Goal: Complete application form

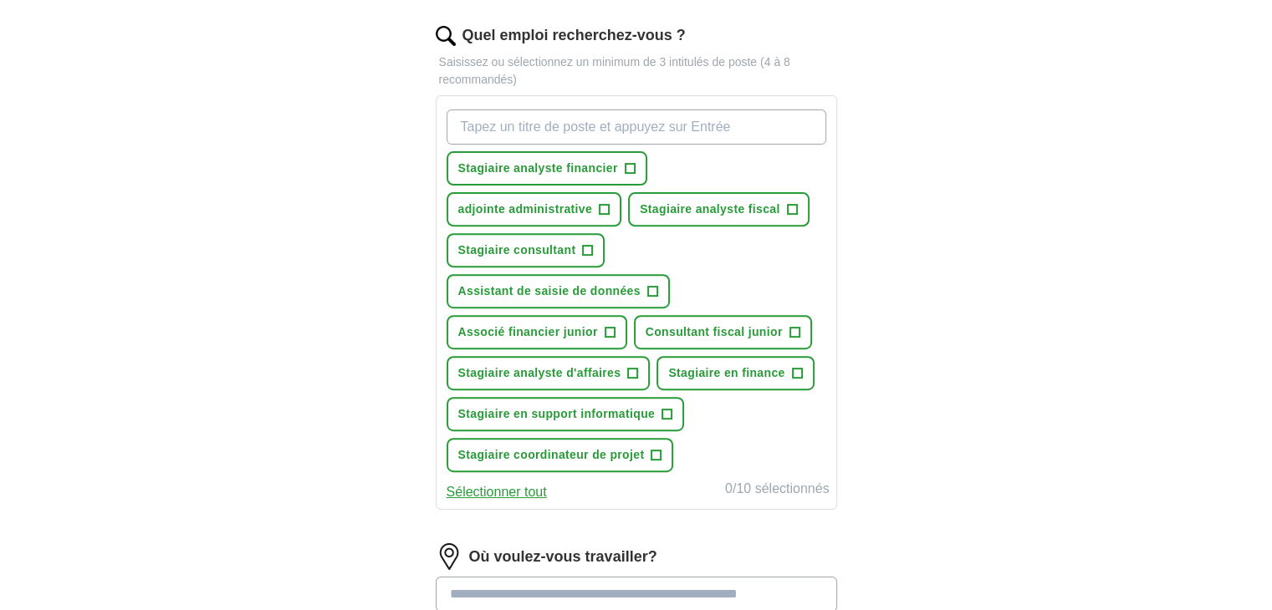
scroll to position [616, 0]
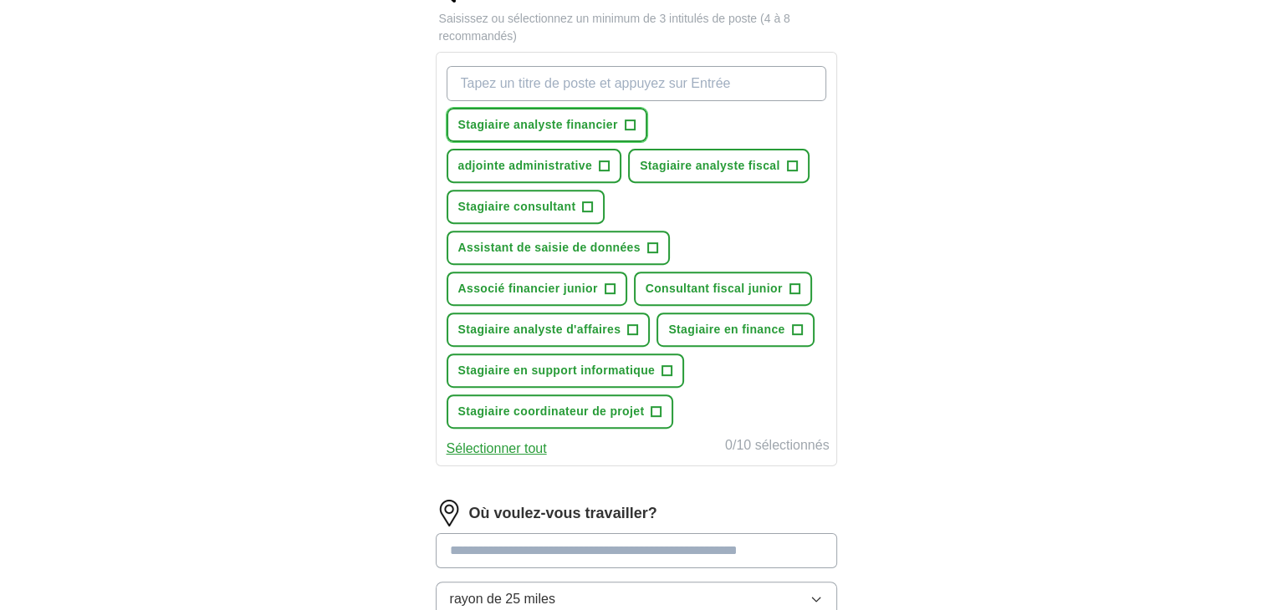
click at [559, 129] on span "Stagiaire analyste financier" at bounding box center [538, 125] width 160 height 18
click at [737, 329] on font "Stagiaire en finance" at bounding box center [726, 329] width 116 height 13
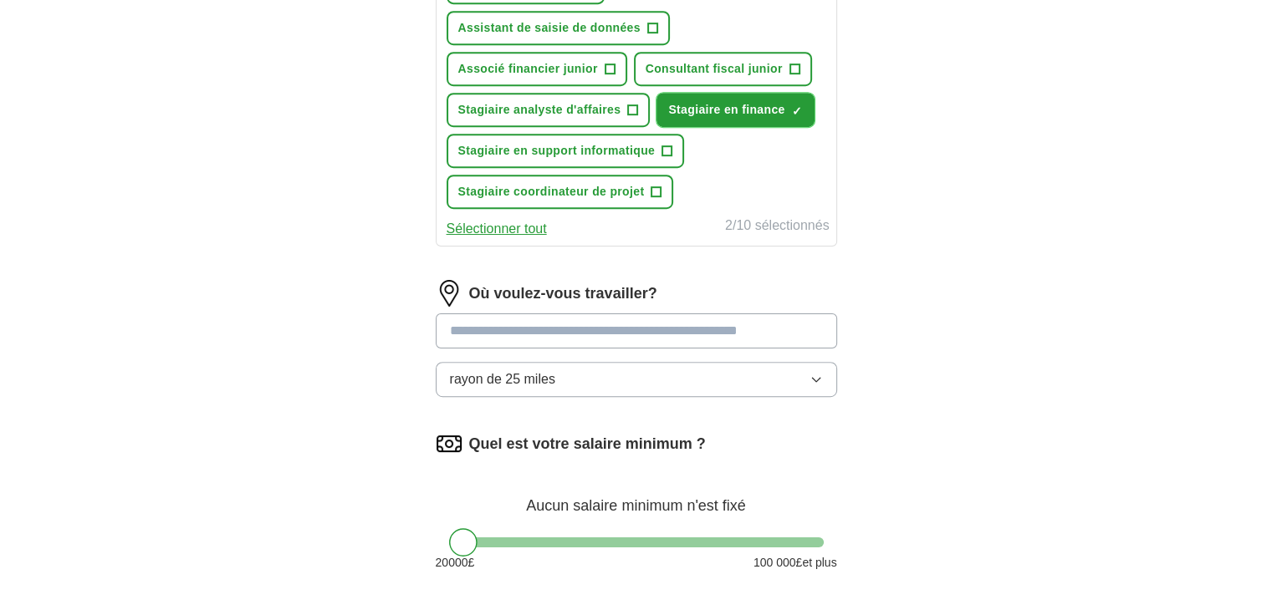
scroll to position [850, 0]
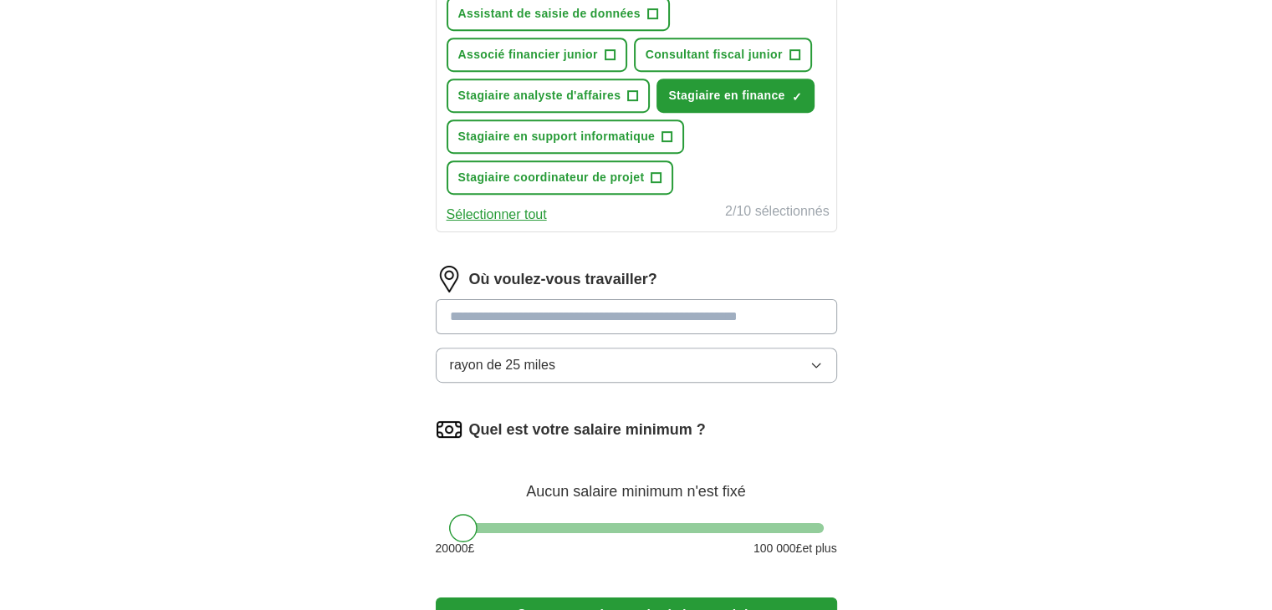
click at [784, 309] on input at bounding box center [636, 316] width 401 height 35
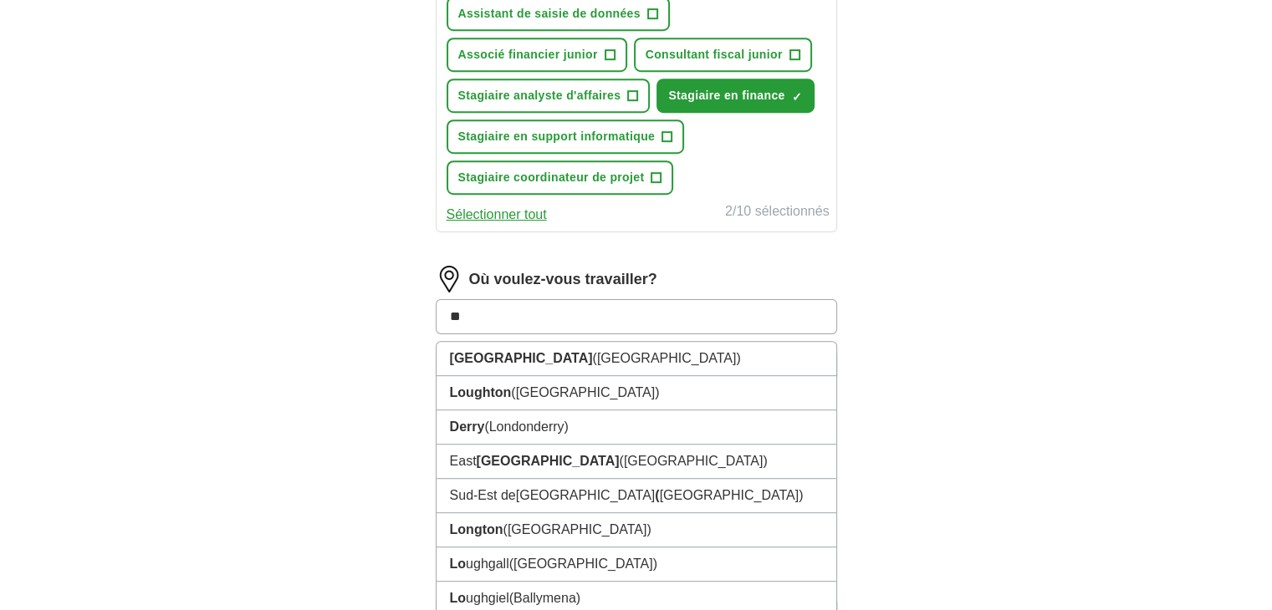
type input "***"
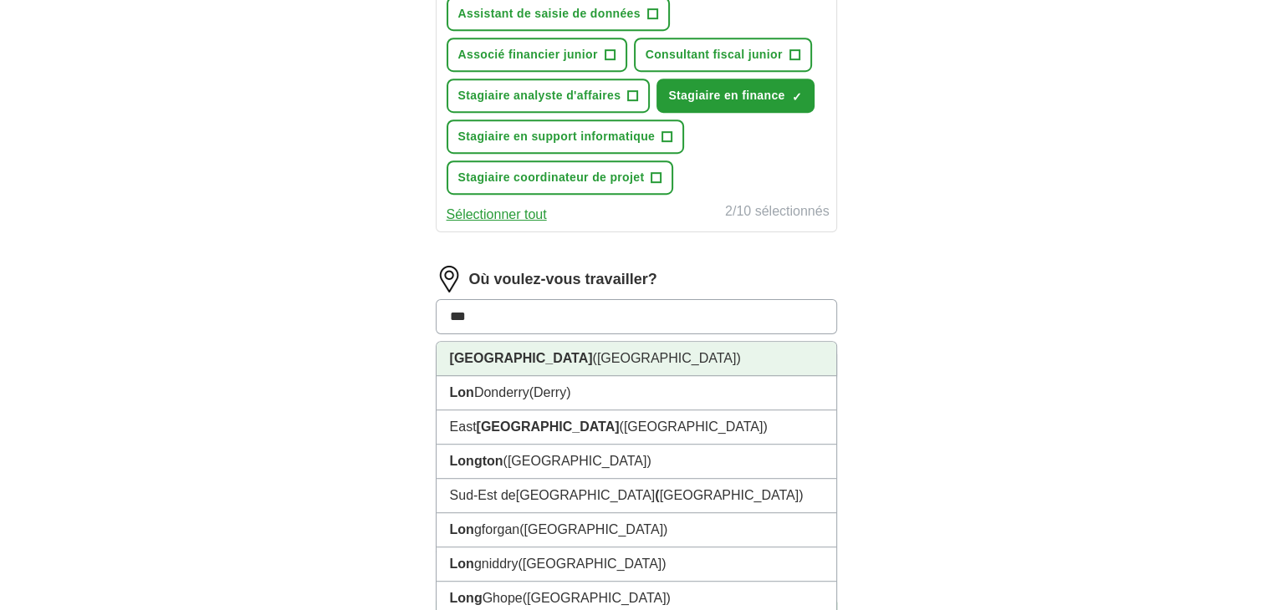
click at [711, 348] on li "[GEOGRAPHIC_DATA] ([GEOGRAPHIC_DATA] )" at bounding box center [637, 359] width 400 height 34
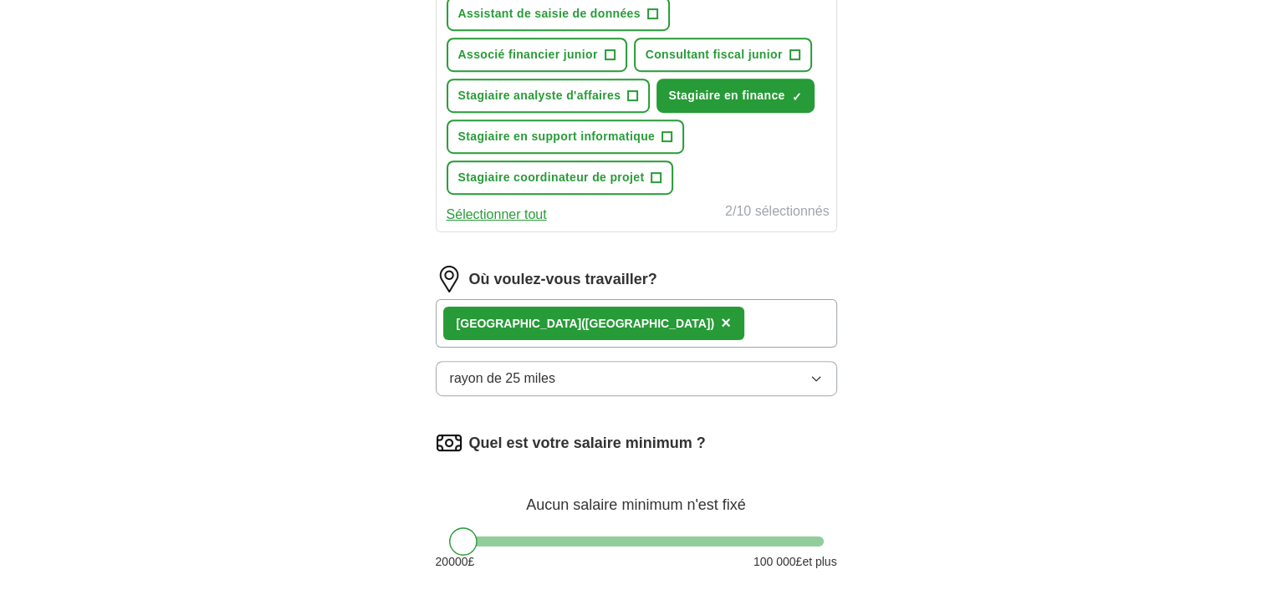
click at [711, 312] on div "[GEOGRAPHIC_DATA] ([GEOGRAPHIC_DATA] ) ×" at bounding box center [636, 323] width 401 height 49
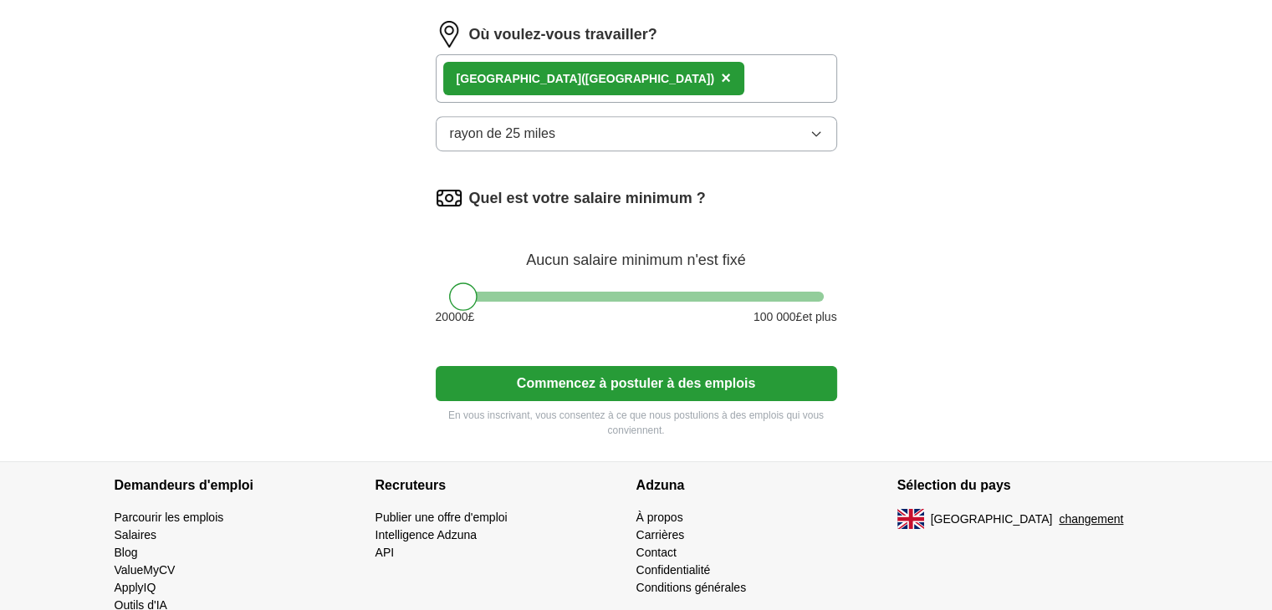
scroll to position [1125, 0]
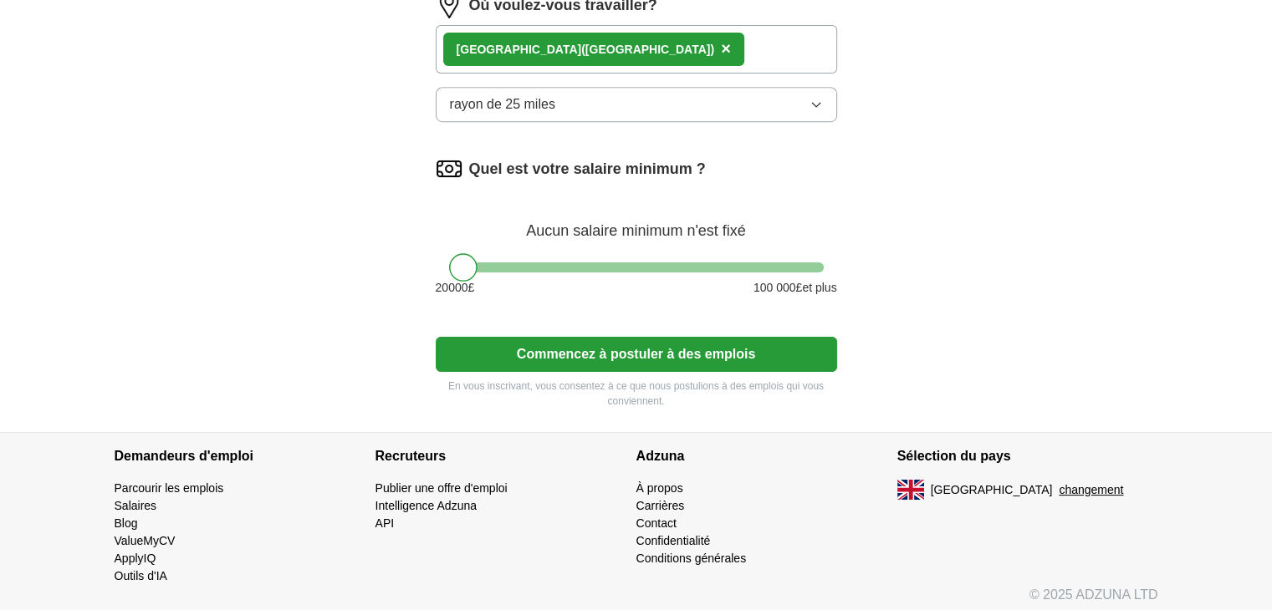
click at [702, 46] on div "[GEOGRAPHIC_DATA] ([GEOGRAPHIC_DATA] ) ×" at bounding box center [636, 49] width 401 height 49
click at [631, 101] on button "rayon de 25 miles" at bounding box center [636, 104] width 401 height 35
drag, startPoint x: 465, startPoint y: 260, endPoint x: 703, endPoint y: 268, distance: 238.5
click at [685, 268] on div at bounding box center [670, 267] width 28 height 28
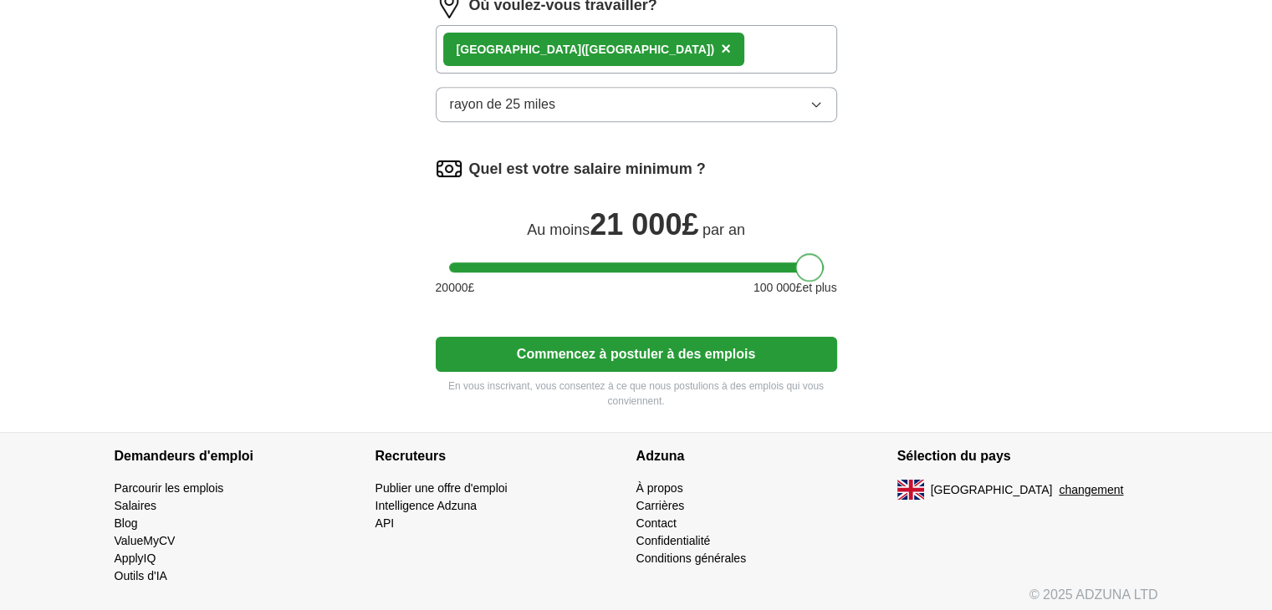
drag, startPoint x: 703, startPoint y: 268, endPoint x: 941, endPoint y: 365, distance: 256.5
click at [515, 263] on div at bounding box center [636, 268] width 375 height 10
click at [638, 263] on div at bounding box center [636, 268] width 375 height 10
click at [632, 352] on font "Commencez à postuler à des emplois" at bounding box center [636, 354] width 238 height 14
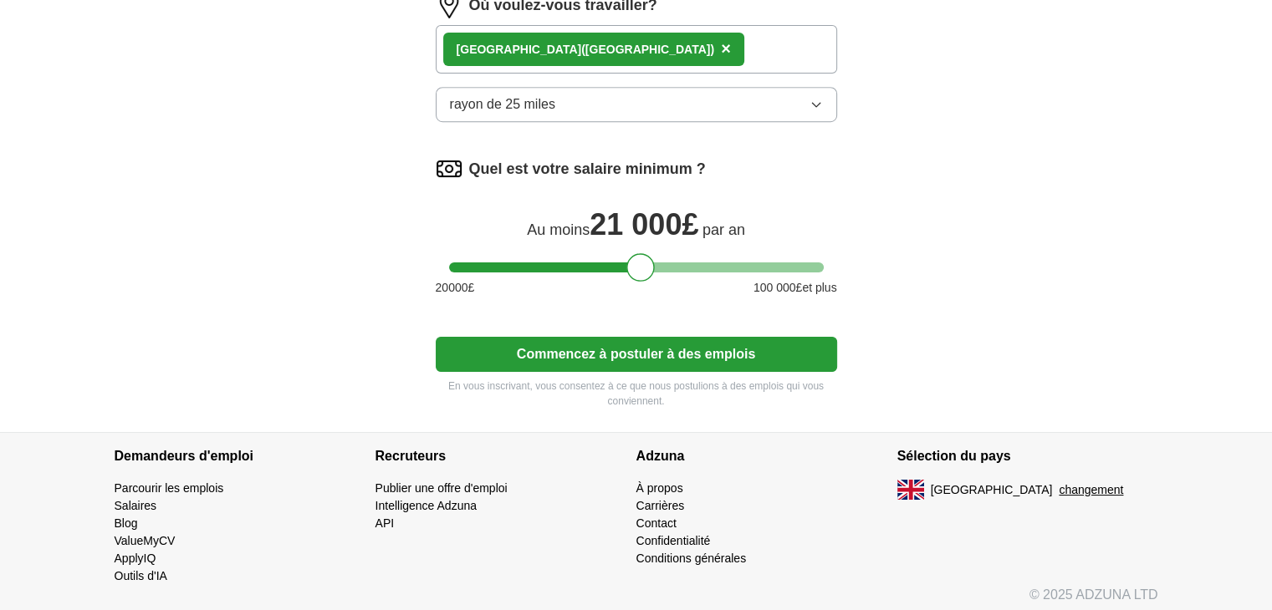
scroll to position [1145, 0]
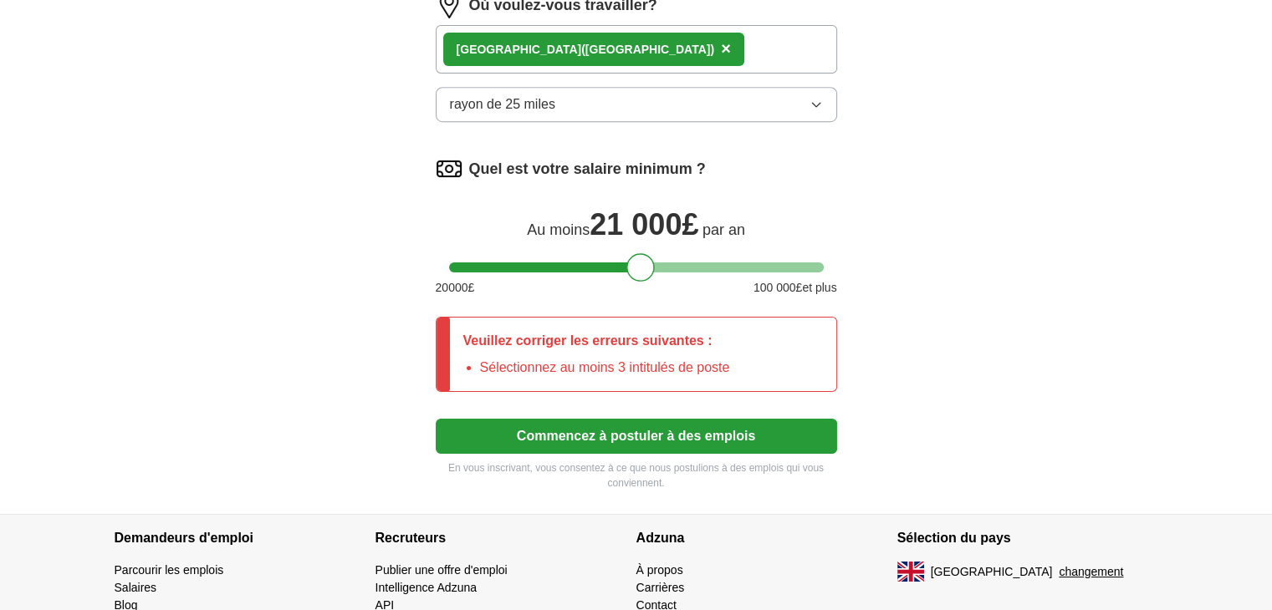
click at [559, 253] on div "Quel est votre salaire minimum ? Au moins 21 000 £ par an 20 000 £ 100 000 £ et…" at bounding box center [636, 233] width 401 height 155
drag, startPoint x: 649, startPoint y: 263, endPoint x: 575, endPoint y: 261, distance: 74.4
click at [575, 261] on div at bounding box center [567, 267] width 28 height 28
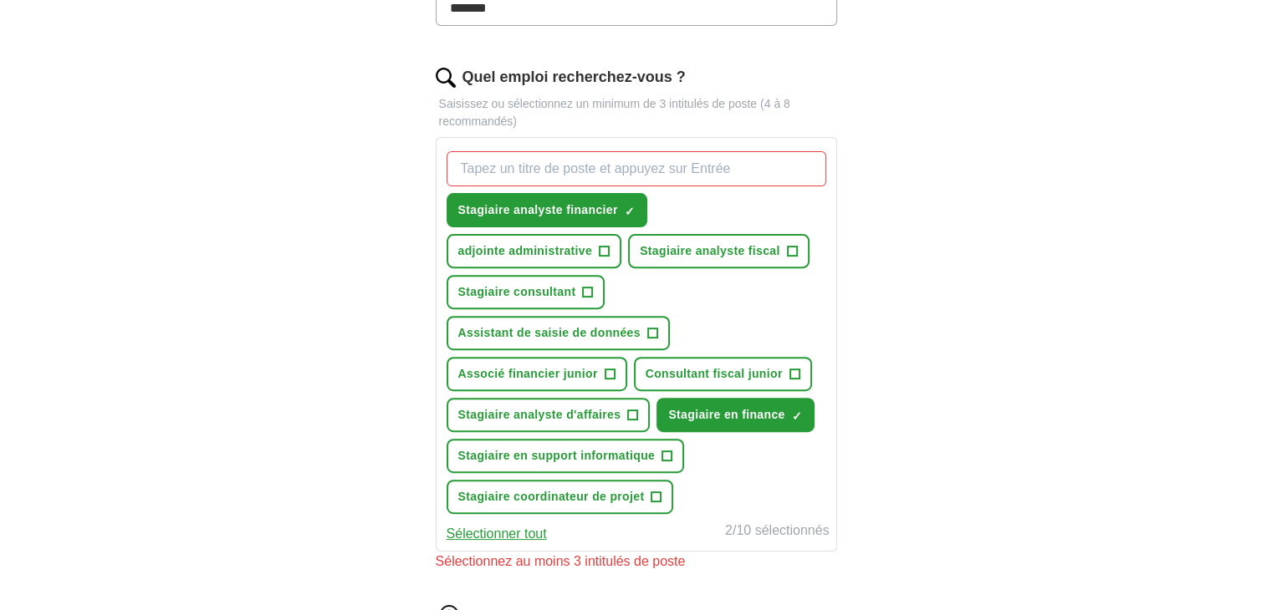
scroll to position [539, 0]
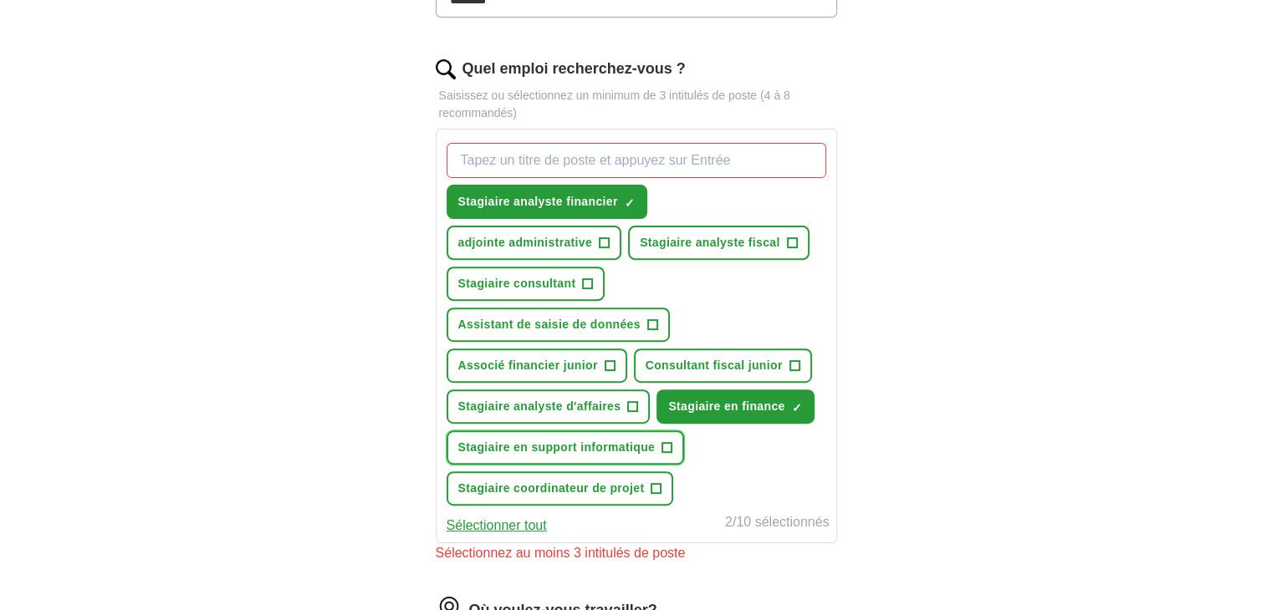
click at [605, 447] on font "Stagiaire en support informatique" at bounding box center [556, 447] width 197 height 13
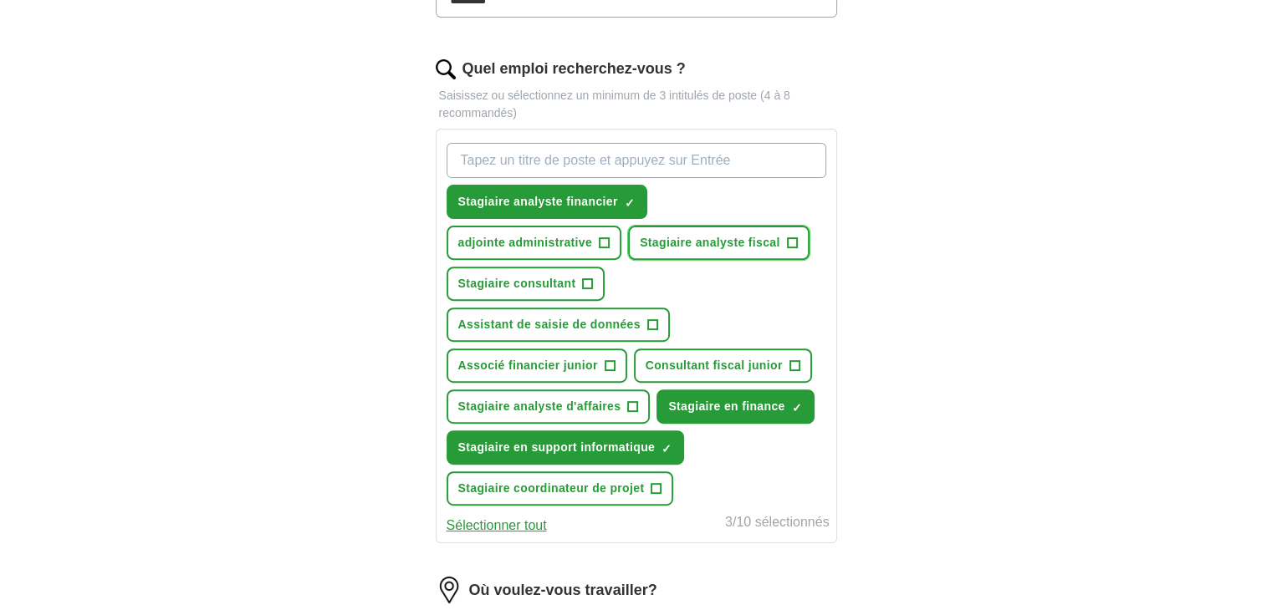
click at [704, 240] on font "Stagiaire analyste fiscal" at bounding box center [710, 242] width 140 height 13
click at [577, 328] on span "Assistant de saisie de données" at bounding box center [549, 325] width 182 height 18
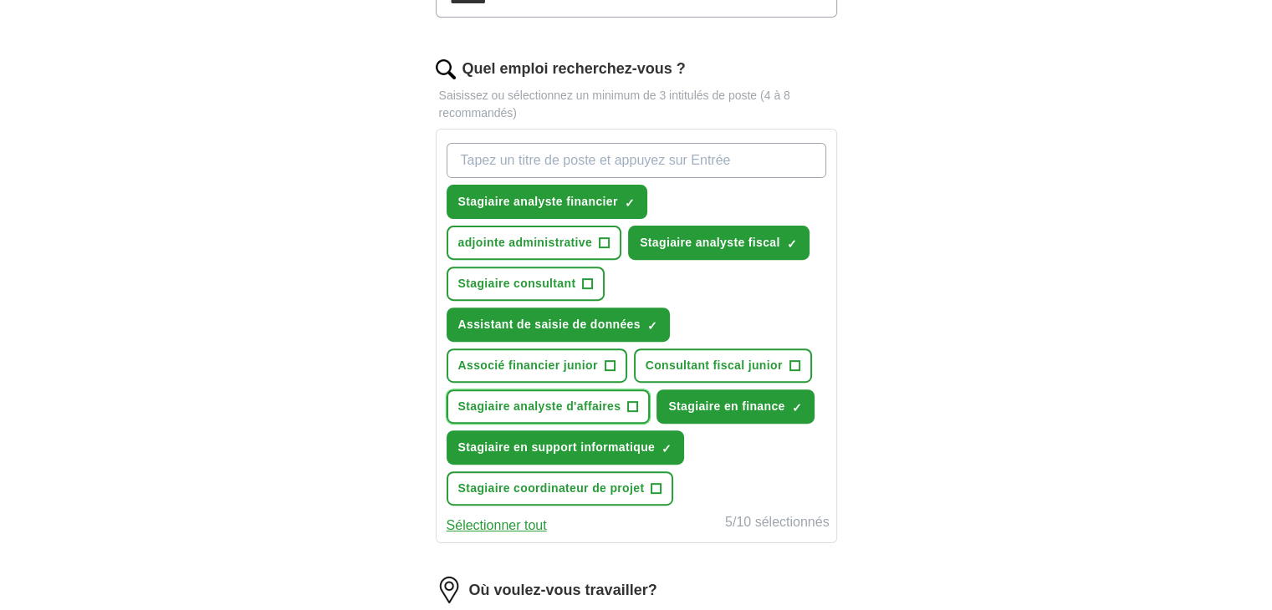
click at [574, 401] on font "Stagiaire analyste d'affaires" at bounding box center [539, 406] width 163 height 13
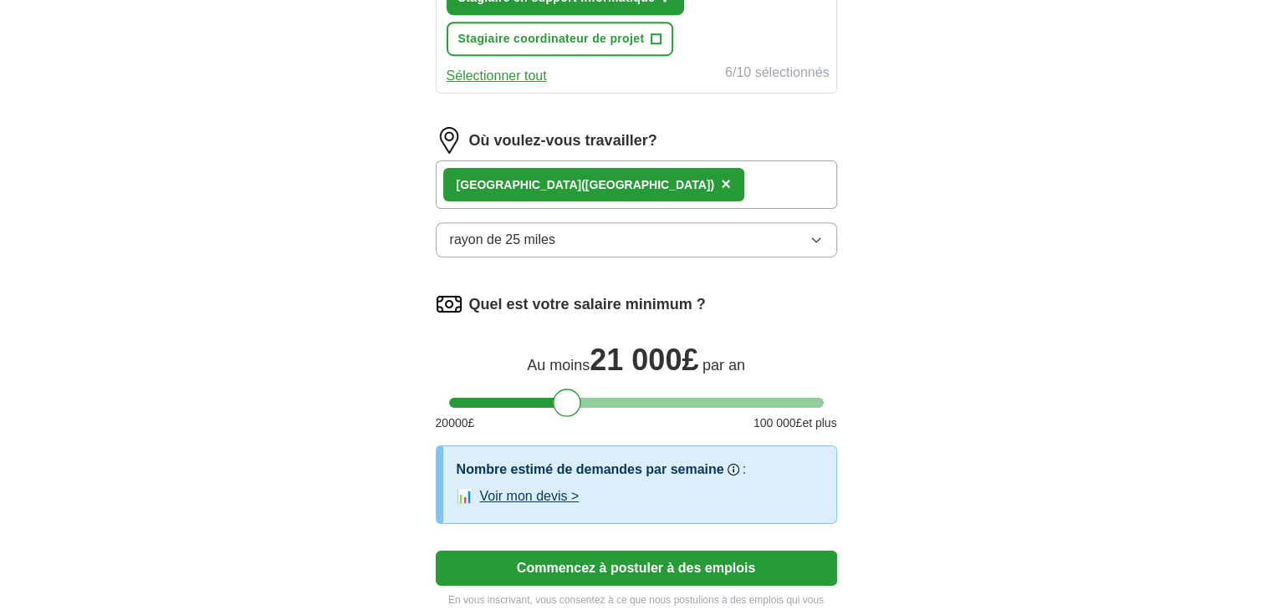
scroll to position [1203, 0]
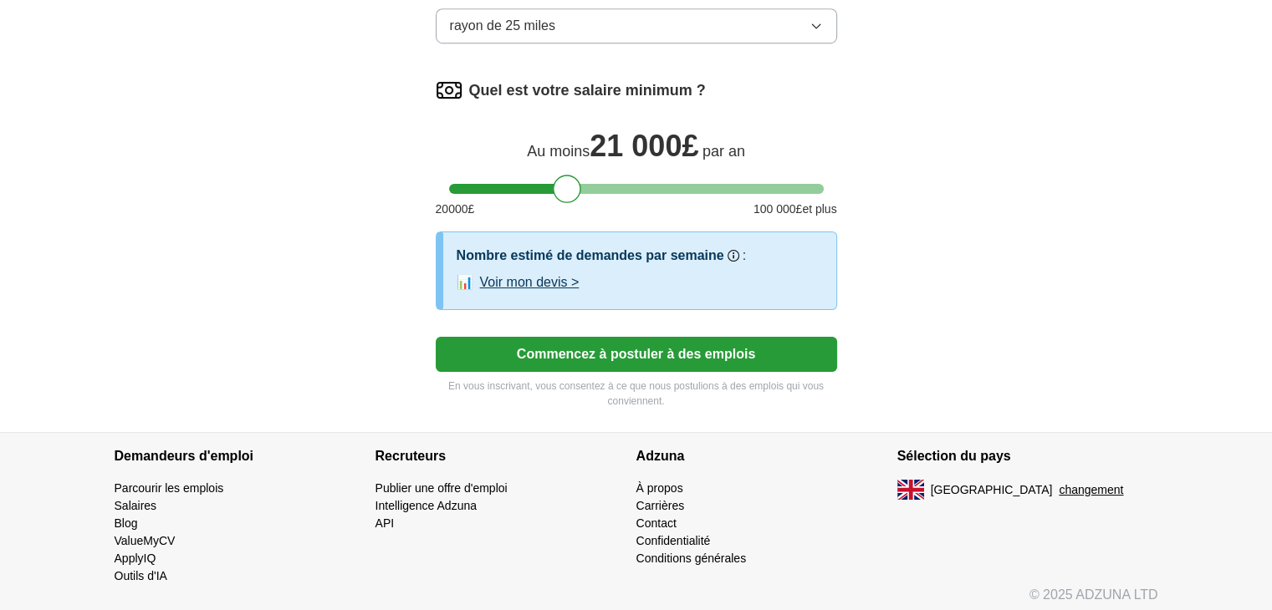
click at [599, 186] on div "Quel est votre salaire minimum ? Au moins 21 000 £ par an 20 000 £ 100 000 £ et…" at bounding box center [636, 154] width 401 height 155
drag, startPoint x: 573, startPoint y: 178, endPoint x: 611, endPoint y: 181, distance: 38.6
click at [611, 181] on div at bounding box center [605, 189] width 28 height 28
drag, startPoint x: 602, startPoint y: 171, endPoint x: 631, endPoint y: 181, distance: 30.9
click at [631, 181] on div at bounding box center [636, 189] width 28 height 28
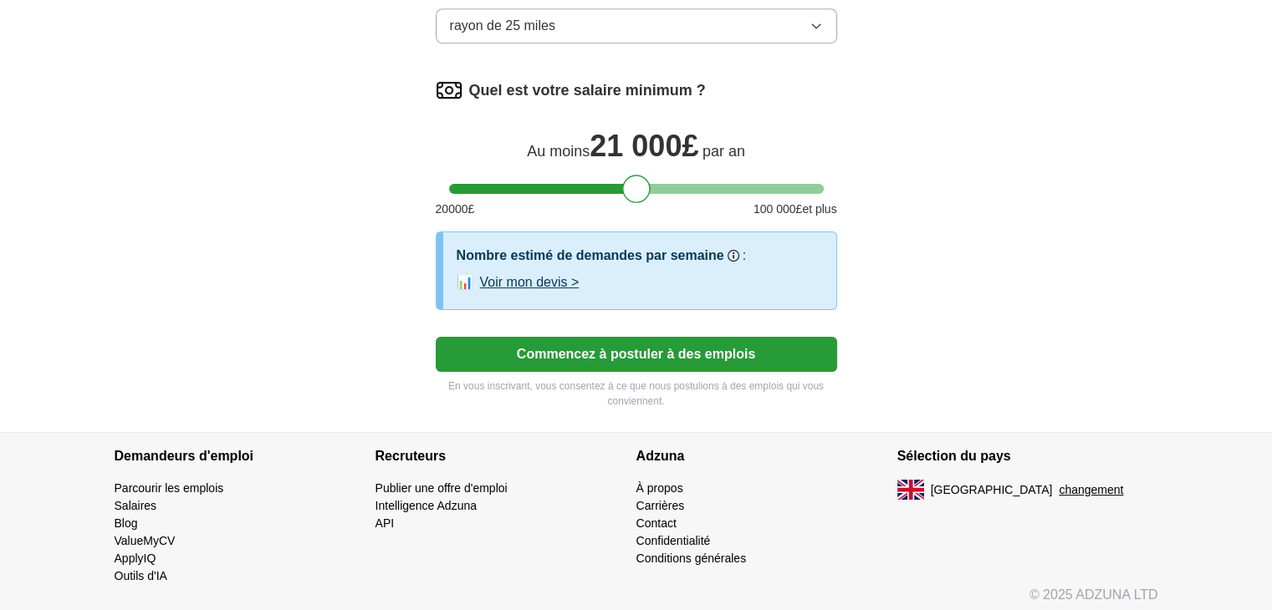
click at [656, 350] on font "Commencez à postuler à des emplois" at bounding box center [636, 354] width 238 height 14
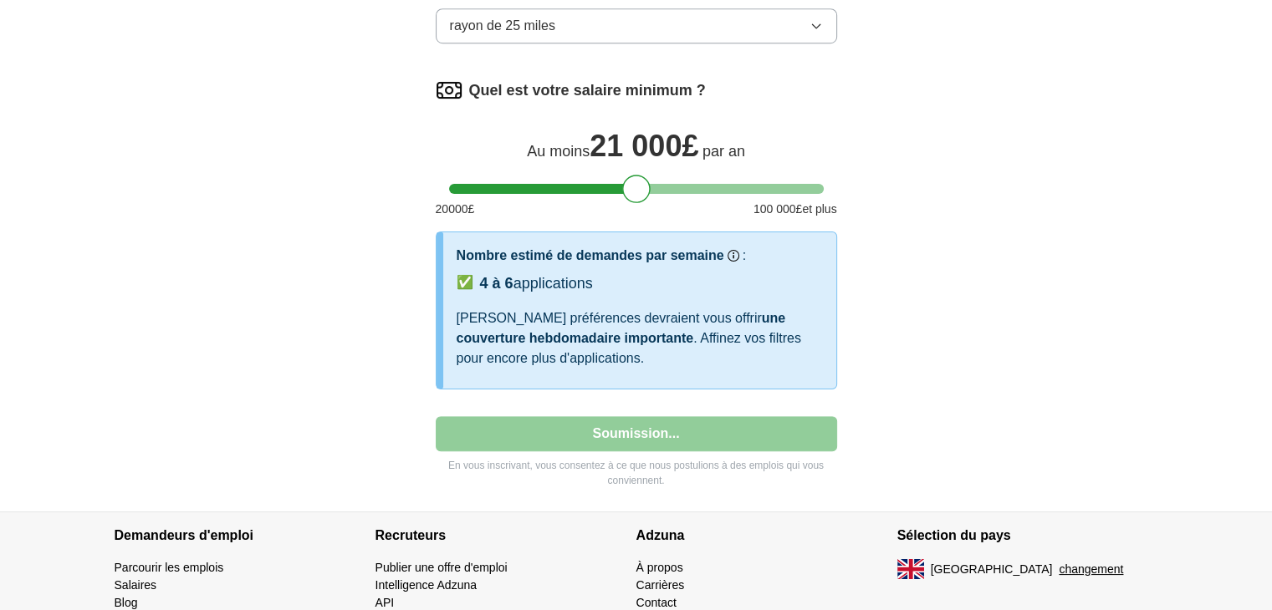
select select "**"
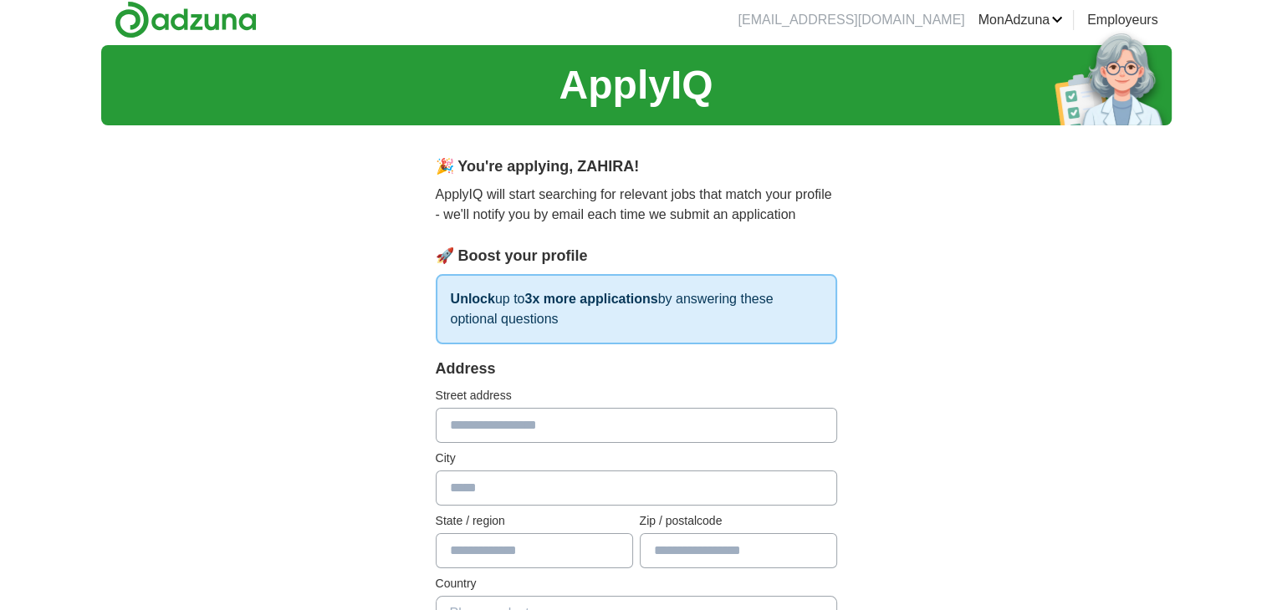
scroll to position [0, 0]
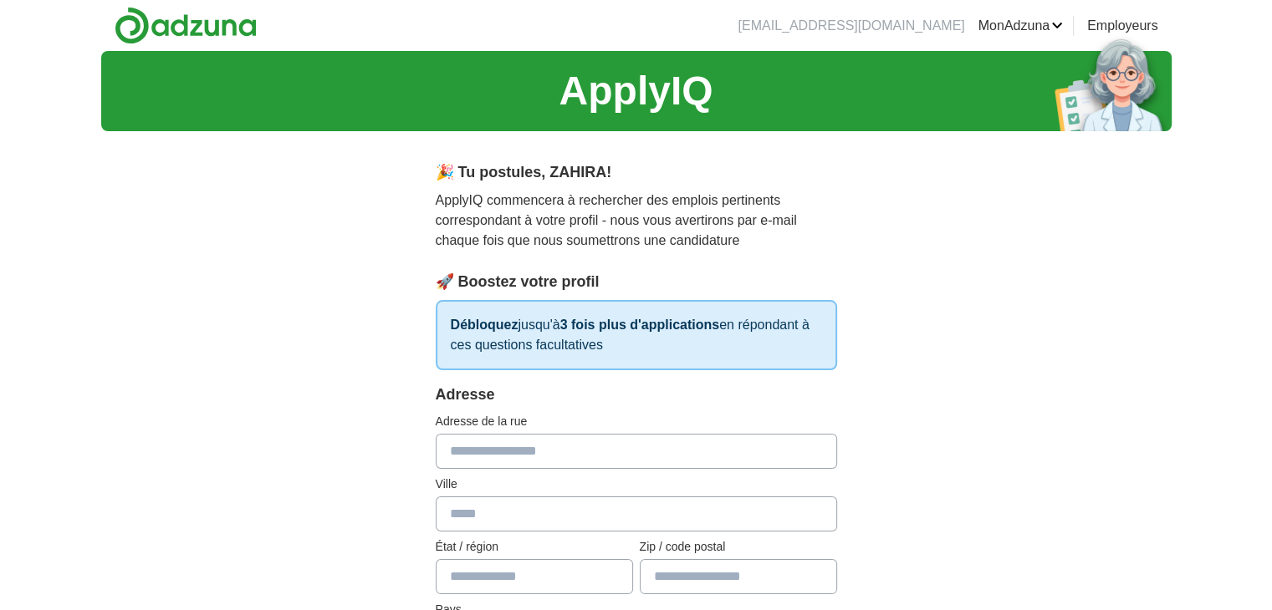
click at [572, 462] on input "text" at bounding box center [636, 451] width 401 height 35
type input "**********"
type input "*****"
type input "******"
select select "**"
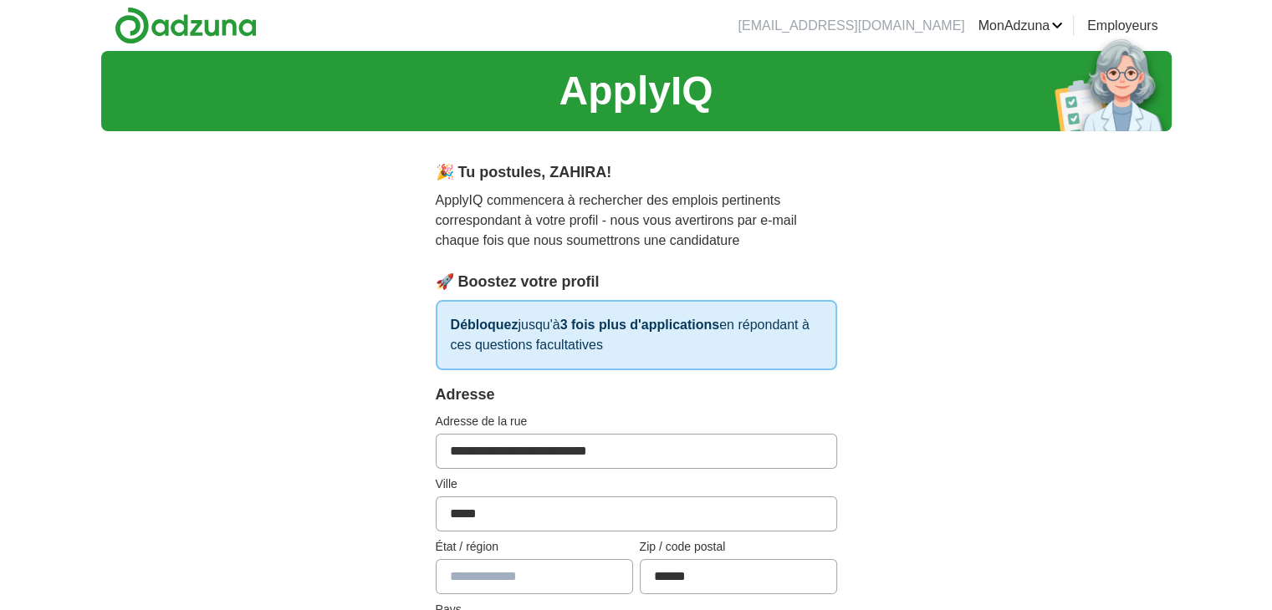
type input "****"
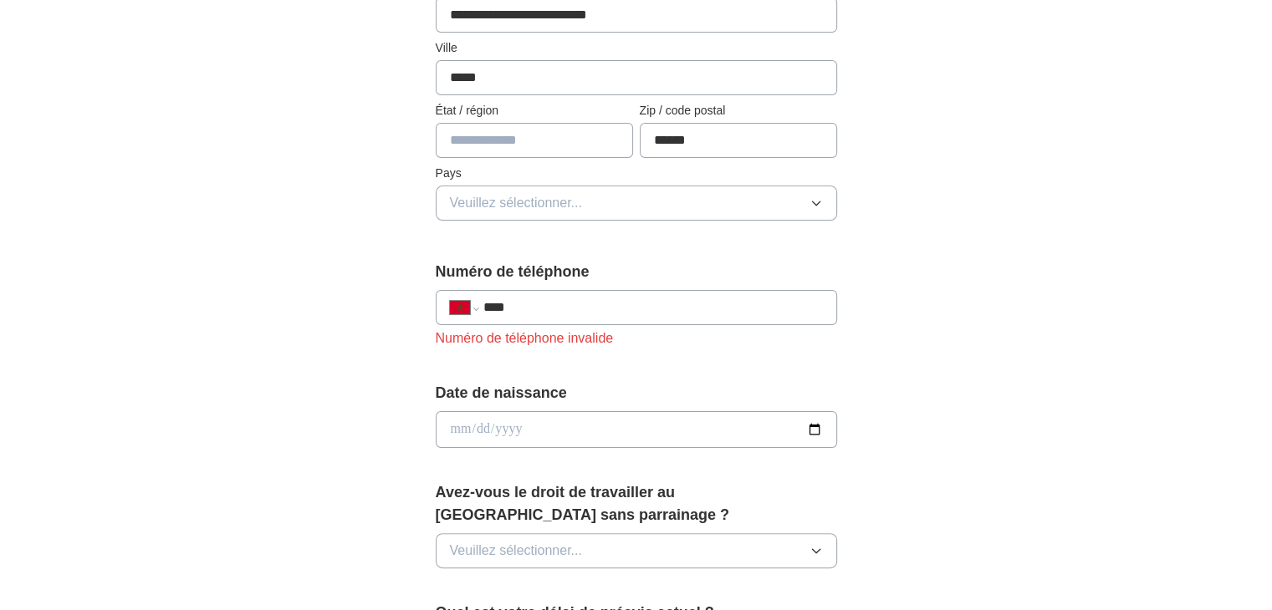
click at [703, 140] on input "******" at bounding box center [738, 140] width 197 height 35
type input "*"
click at [703, 140] on input "*" at bounding box center [738, 140] width 197 height 35
type input "*****"
click at [518, 148] on input "text" at bounding box center [534, 140] width 197 height 35
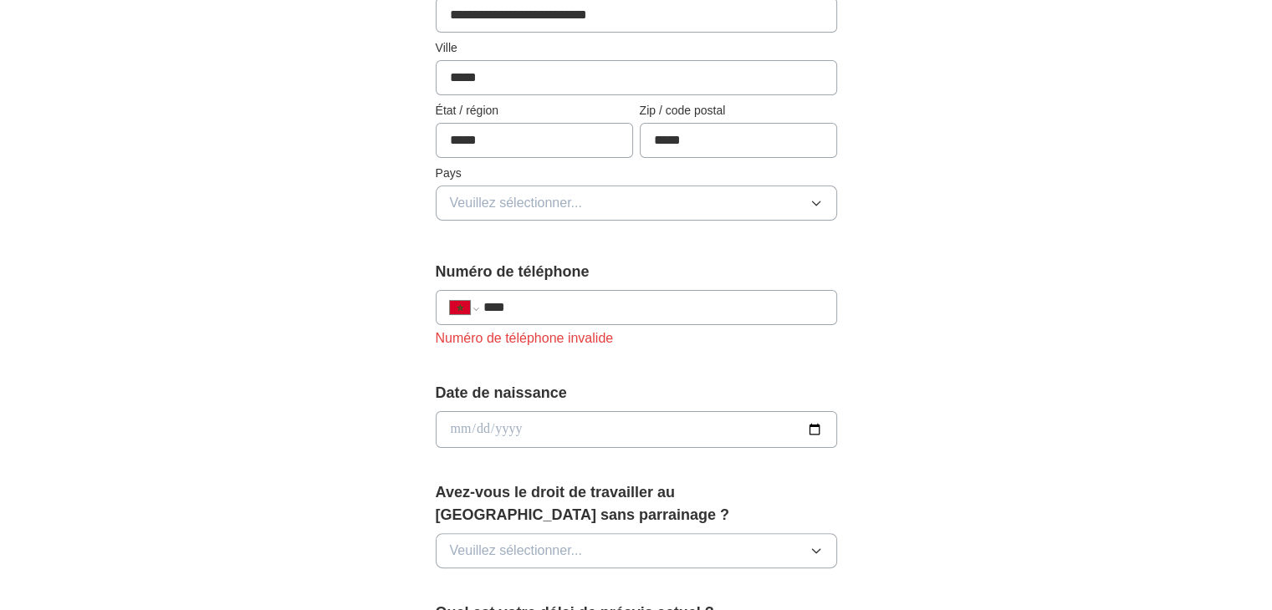
type input "*****"
click at [504, 206] on font "Veuillez sélectionner..." at bounding box center [516, 203] width 132 height 14
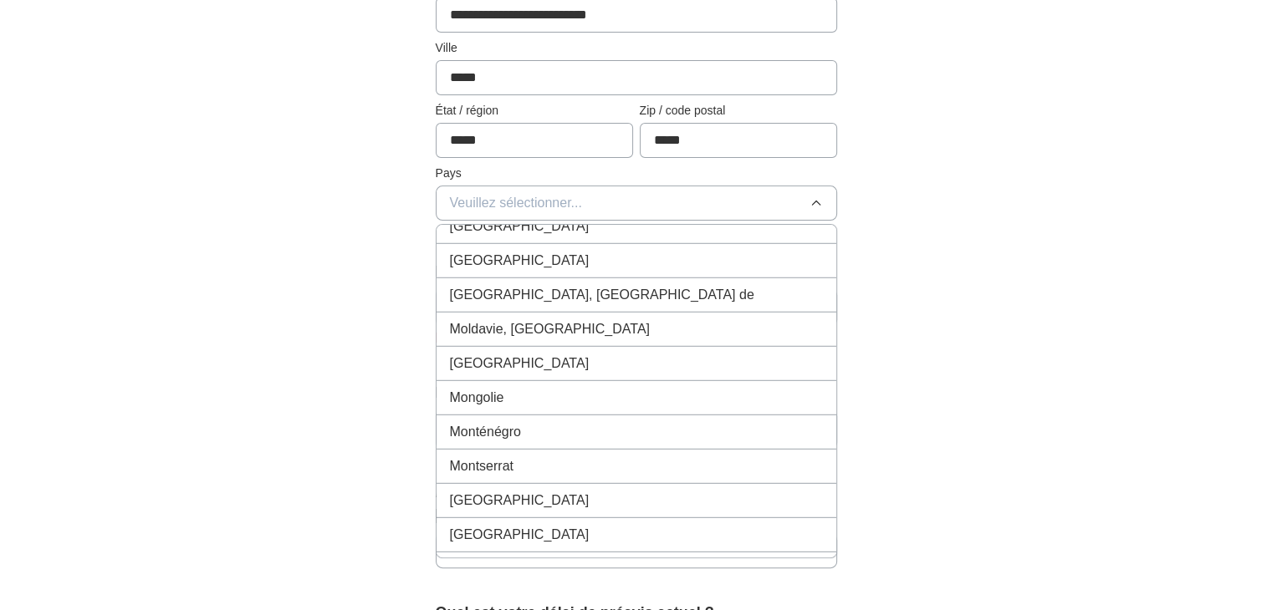
scroll to position [4923, 0]
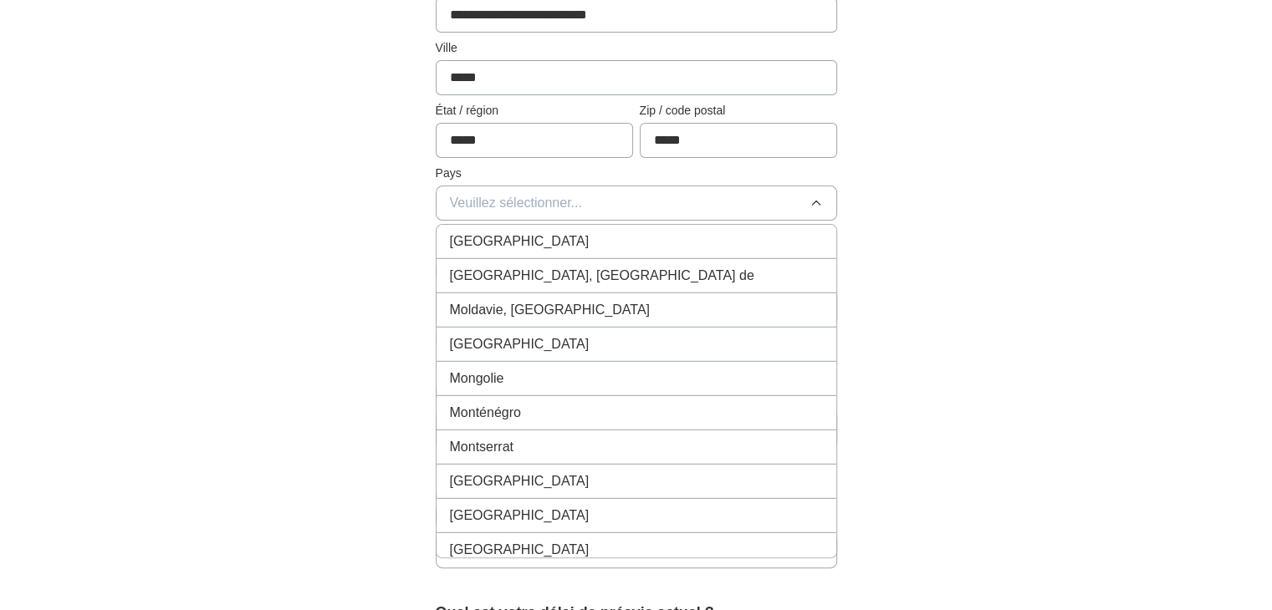
click at [759, 472] on div "[GEOGRAPHIC_DATA]" at bounding box center [636, 482] width 373 height 20
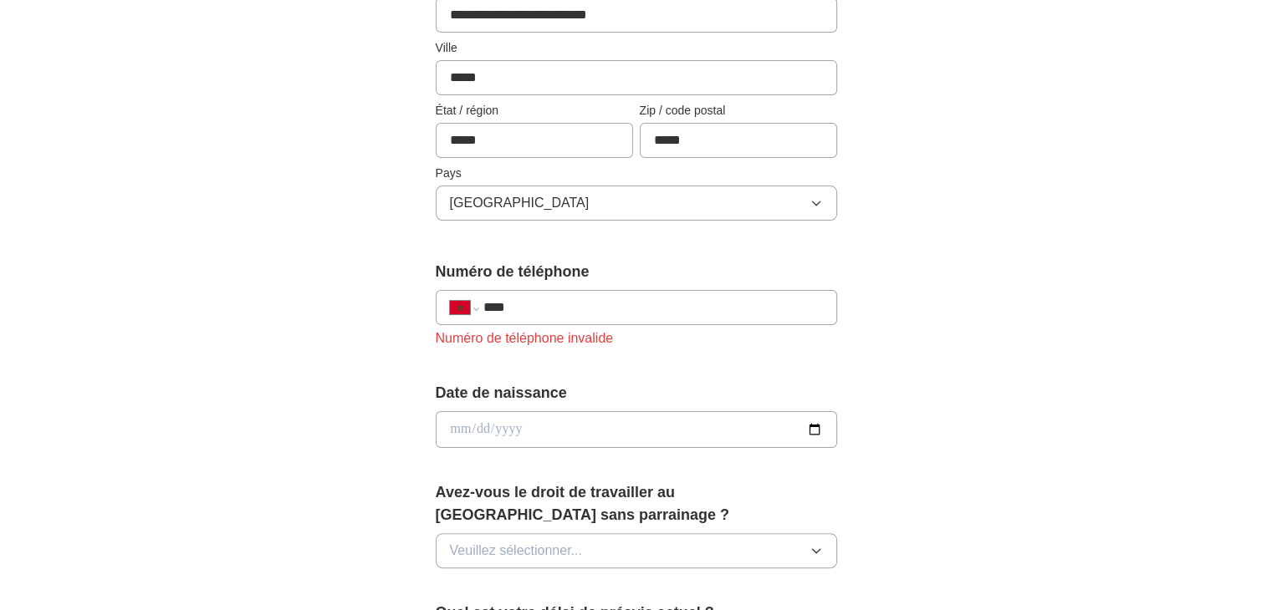
click at [654, 305] on input "****" at bounding box center [653, 308] width 340 height 20
type input "**********"
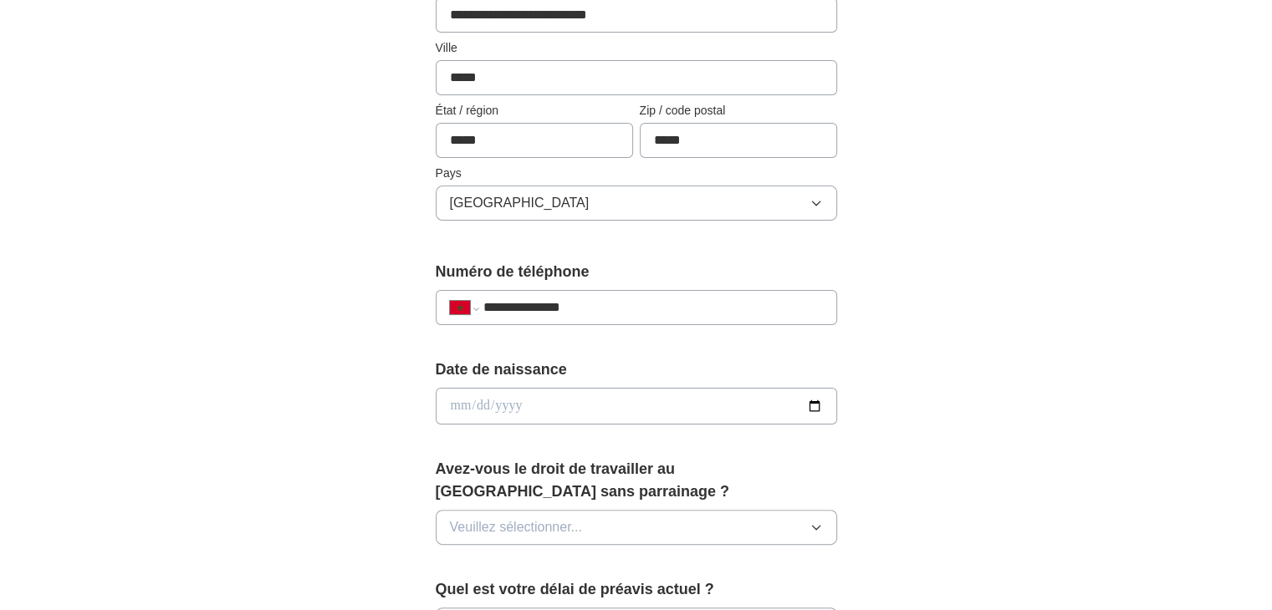
click at [636, 412] on input "date" at bounding box center [636, 406] width 401 height 37
type input "**********"
click at [629, 524] on button "Veuillez sélectionner..." at bounding box center [636, 527] width 401 height 35
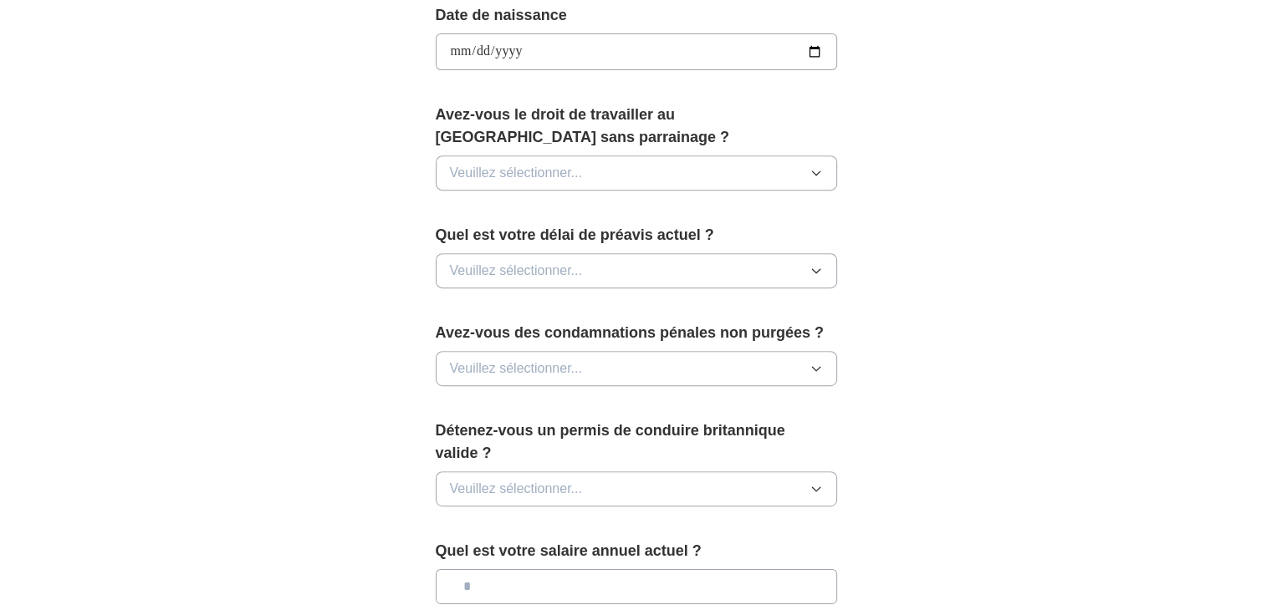
scroll to position [793, 0]
click at [767, 169] on button "Veuillez sélectionner..." at bounding box center [636, 171] width 401 height 35
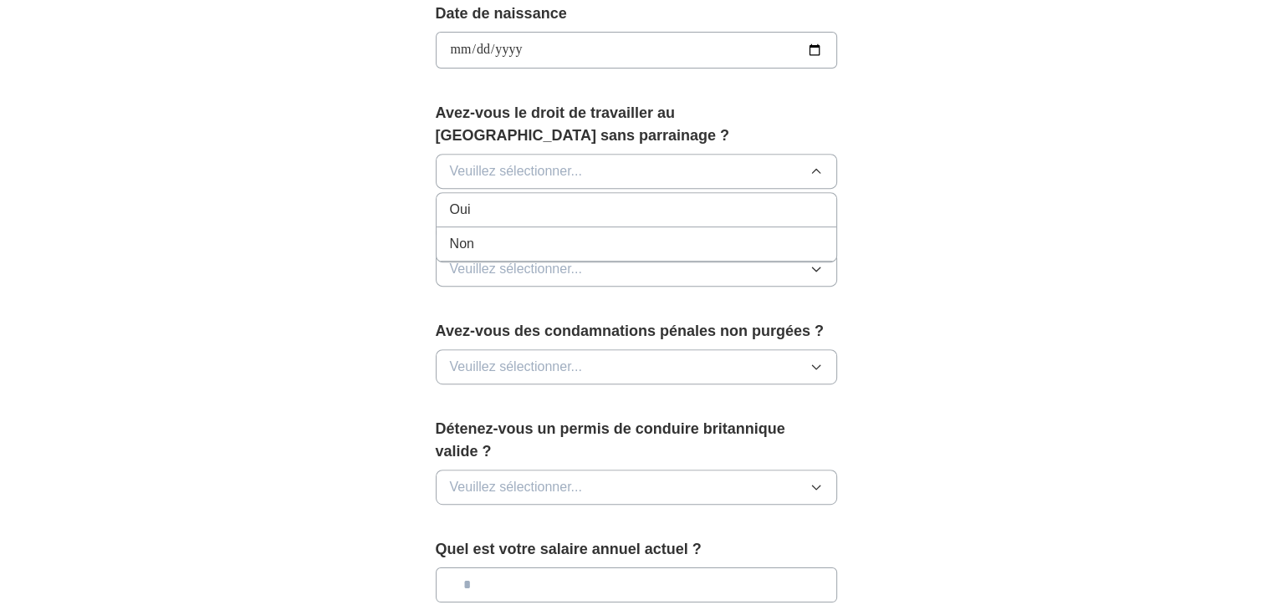
click at [750, 193] on li "Oui" at bounding box center [637, 210] width 400 height 34
click at [706, 265] on button "Veuillez sélectionner..." at bounding box center [636, 269] width 401 height 35
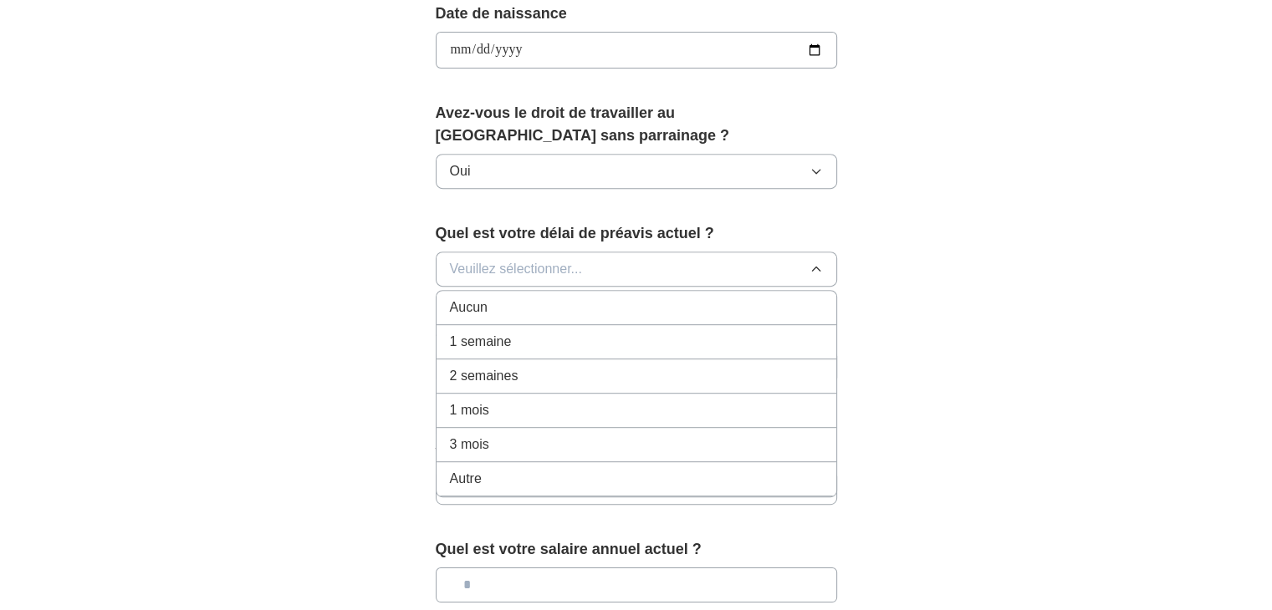
click at [646, 428] on li "3 mois" at bounding box center [637, 445] width 400 height 34
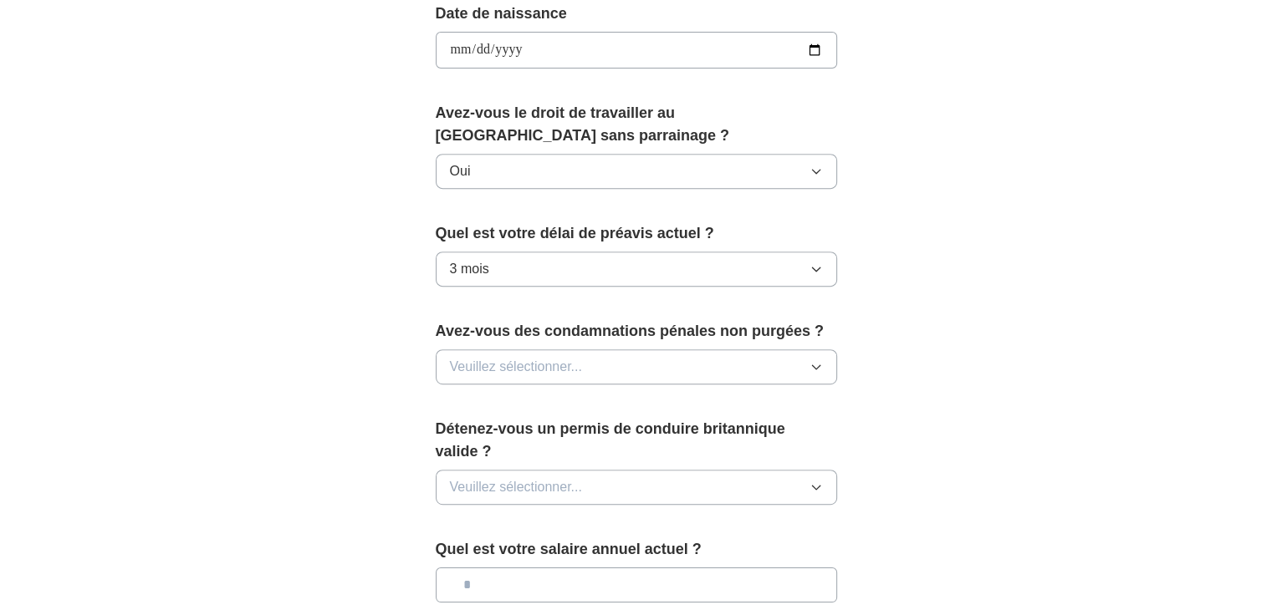
click at [630, 355] on button "Veuillez sélectionner..." at bounding box center [636, 367] width 401 height 35
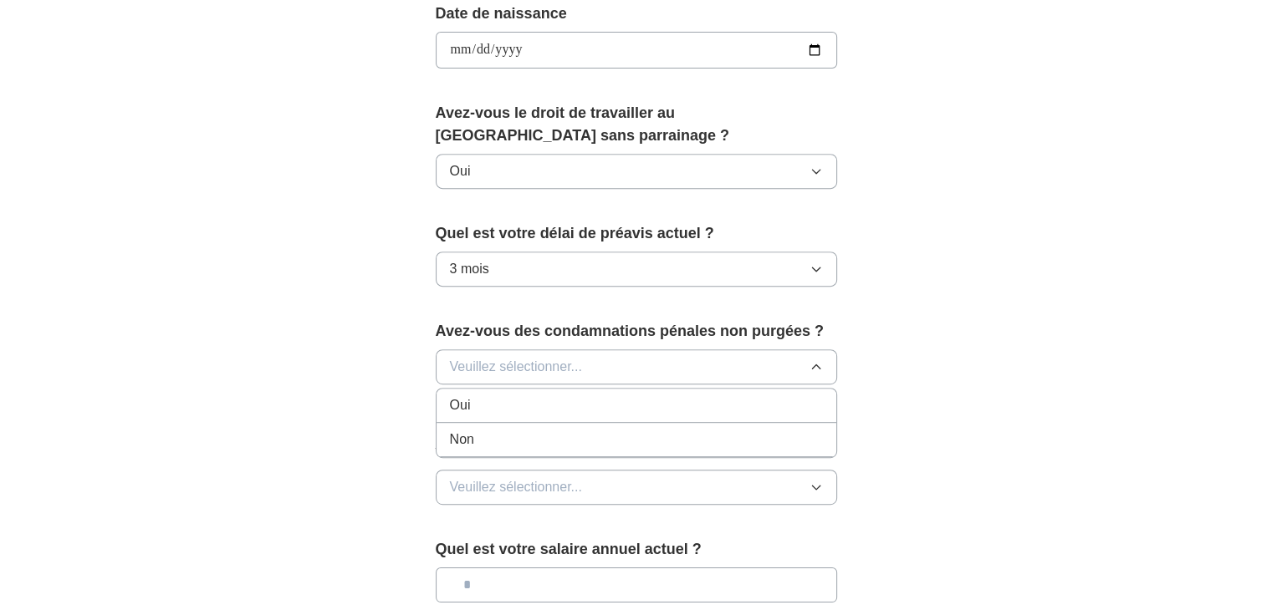
click at [540, 389] on li "Oui" at bounding box center [637, 406] width 400 height 34
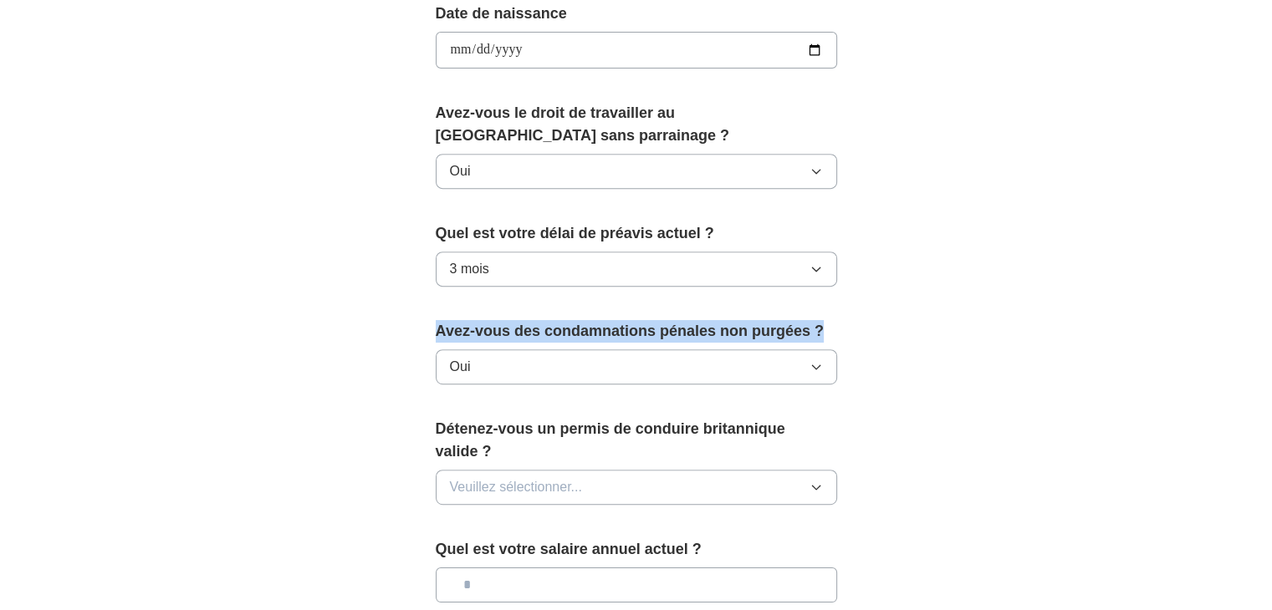
drag, startPoint x: 418, startPoint y: 325, endPoint x: 840, endPoint y: 329, distance: 421.5
type textarea "**********"
click at [840, 329] on div "**********" at bounding box center [636, 76] width 535 height 1449
copy font "Avez-vous des condamnations pénales non purgées ?"
click at [714, 339] on label "Avez-vous des condamnations pénales non purgées ?" at bounding box center [636, 331] width 401 height 23
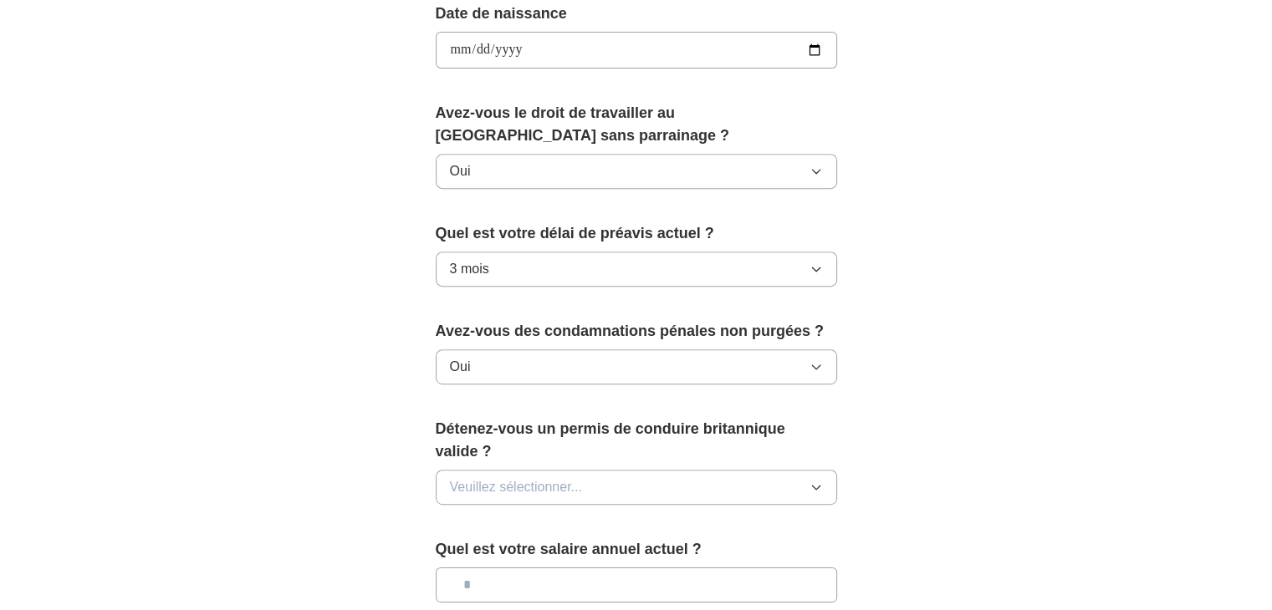
click at [701, 358] on button "Oui" at bounding box center [636, 367] width 401 height 35
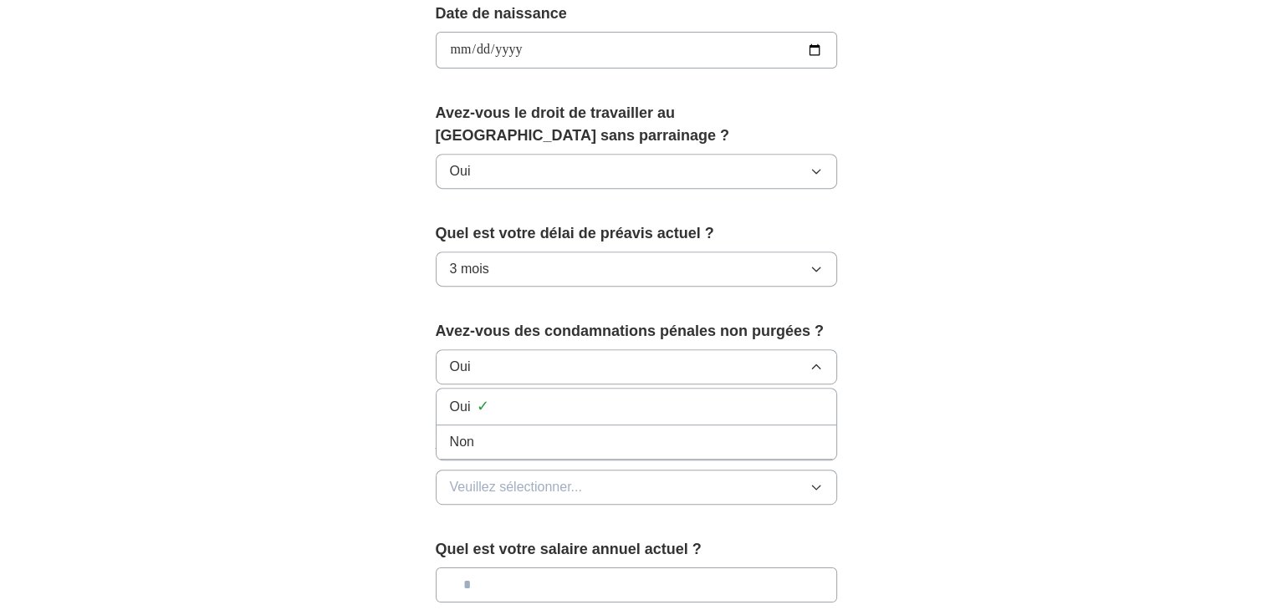
click at [687, 442] on div "Non" at bounding box center [636, 442] width 373 height 20
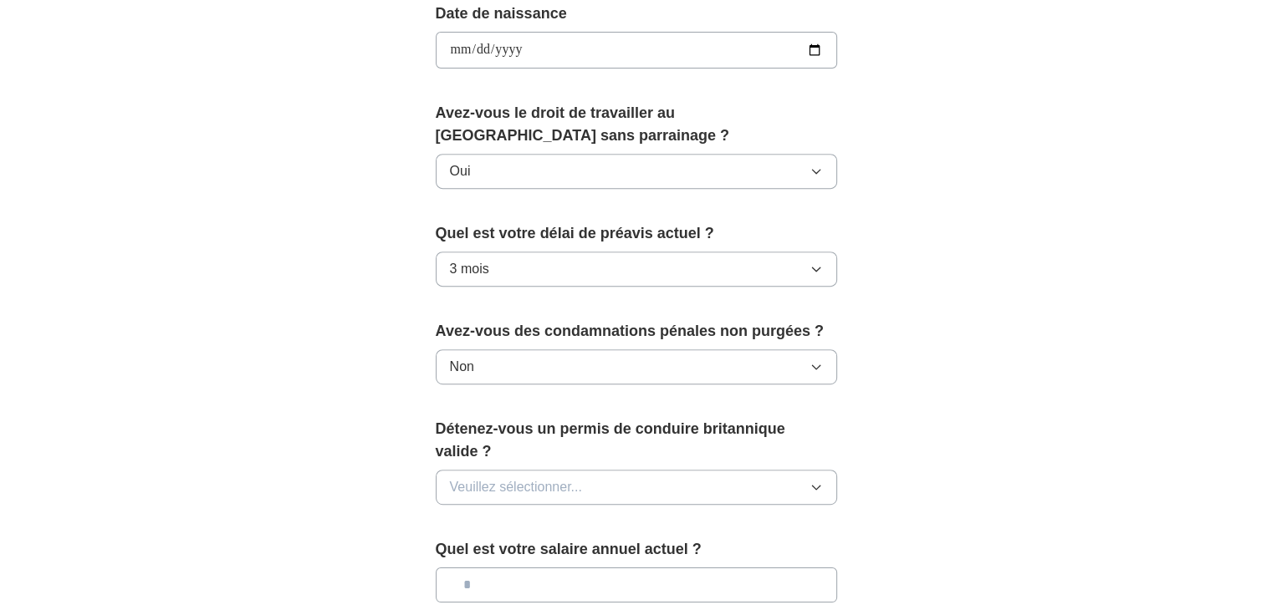
click at [687, 478] on button "Veuillez sélectionner..." at bounding box center [636, 487] width 401 height 35
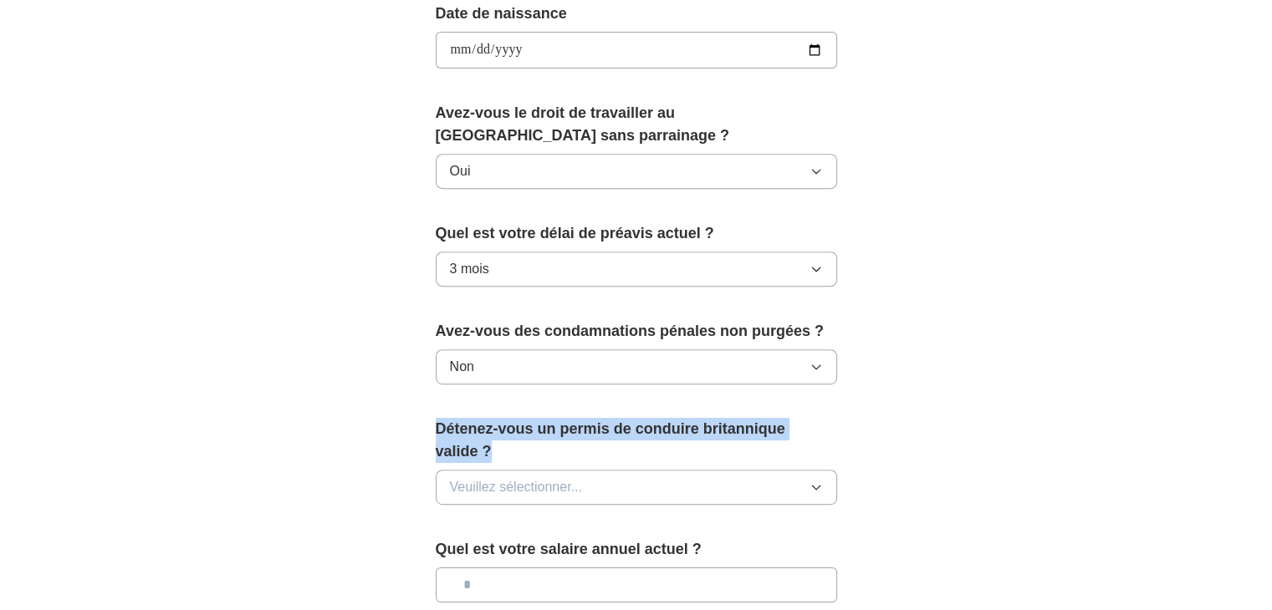
drag, startPoint x: 439, startPoint y: 413, endPoint x: 512, endPoint y: 447, distance: 80.1
click at [512, 447] on label "Détenez-vous un permis de conduire britannique valide ?" at bounding box center [636, 440] width 401 height 45
copy font "Détenez-vous un permis de conduire britannique valide ?"
click at [711, 487] on button "Veuillez sélectionner..." at bounding box center [636, 487] width 401 height 35
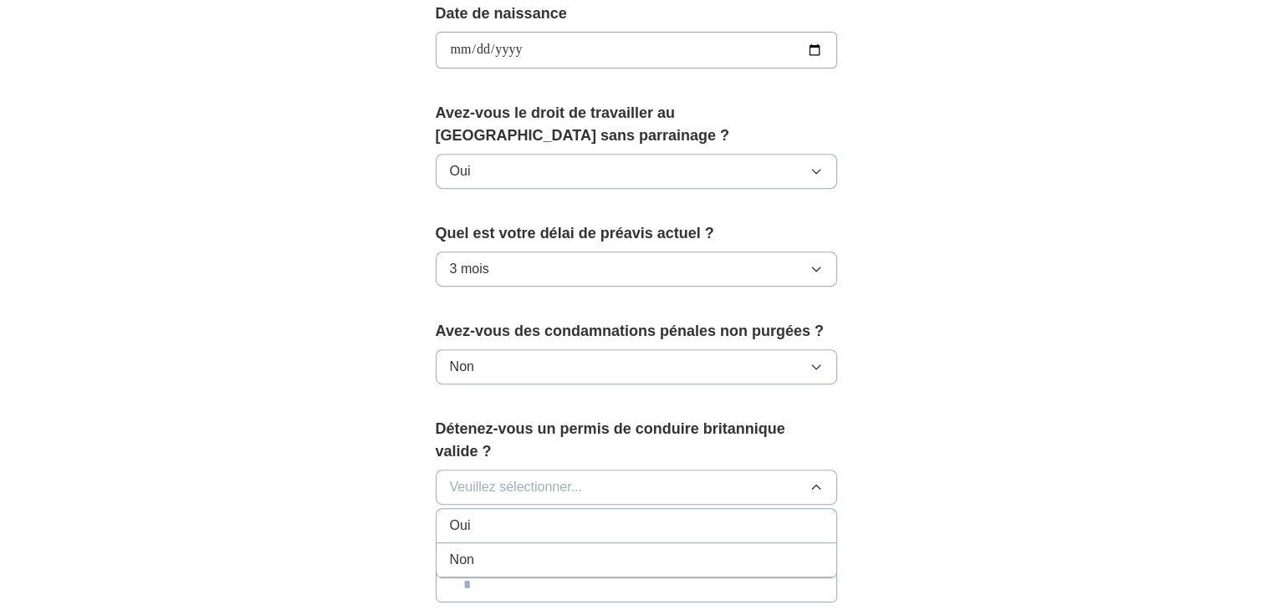
click at [713, 516] on div "Oui" at bounding box center [636, 526] width 373 height 20
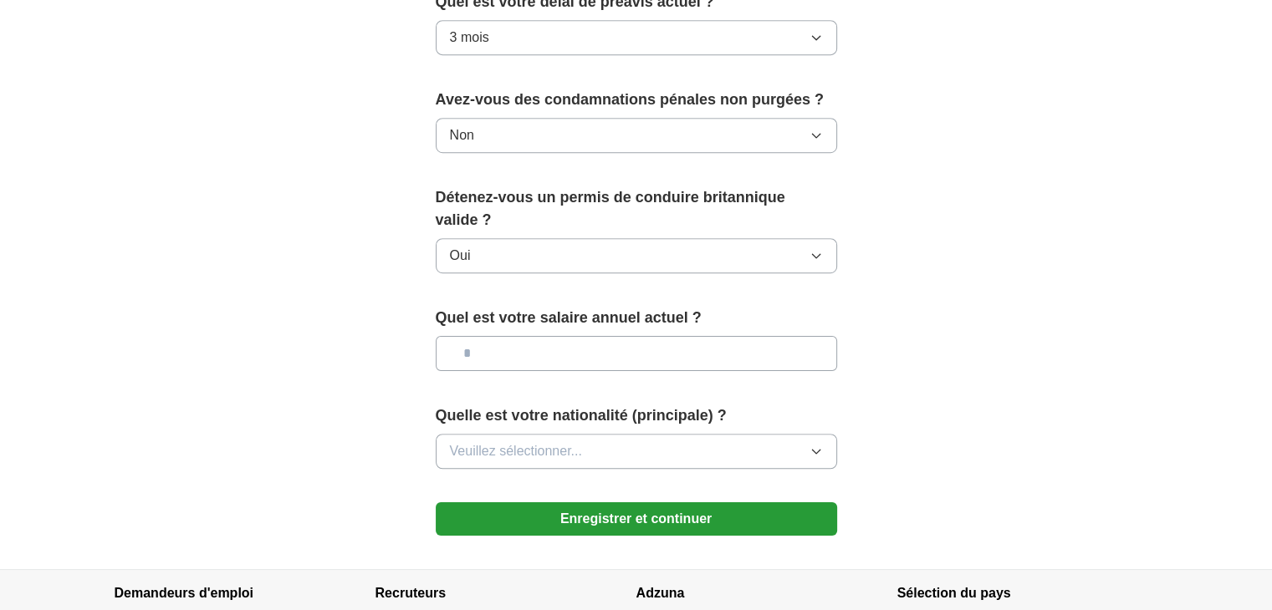
scroll to position [1030, 0]
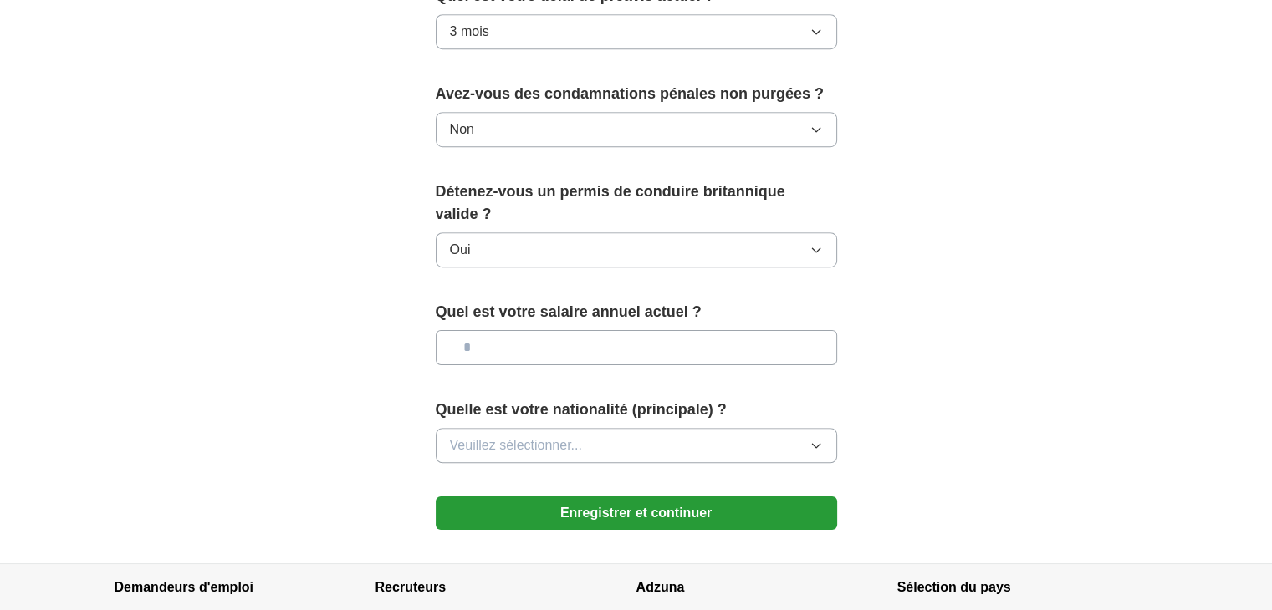
click at [760, 324] on div "Quel est votre salaire annuel actuel ?" at bounding box center [636, 340] width 401 height 78
click at [751, 346] on input "text" at bounding box center [636, 347] width 401 height 35
type input "**"
click at [717, 438] on button "Veuillez sélectionner..." at bounding box center [636, 445] width 401 height 35
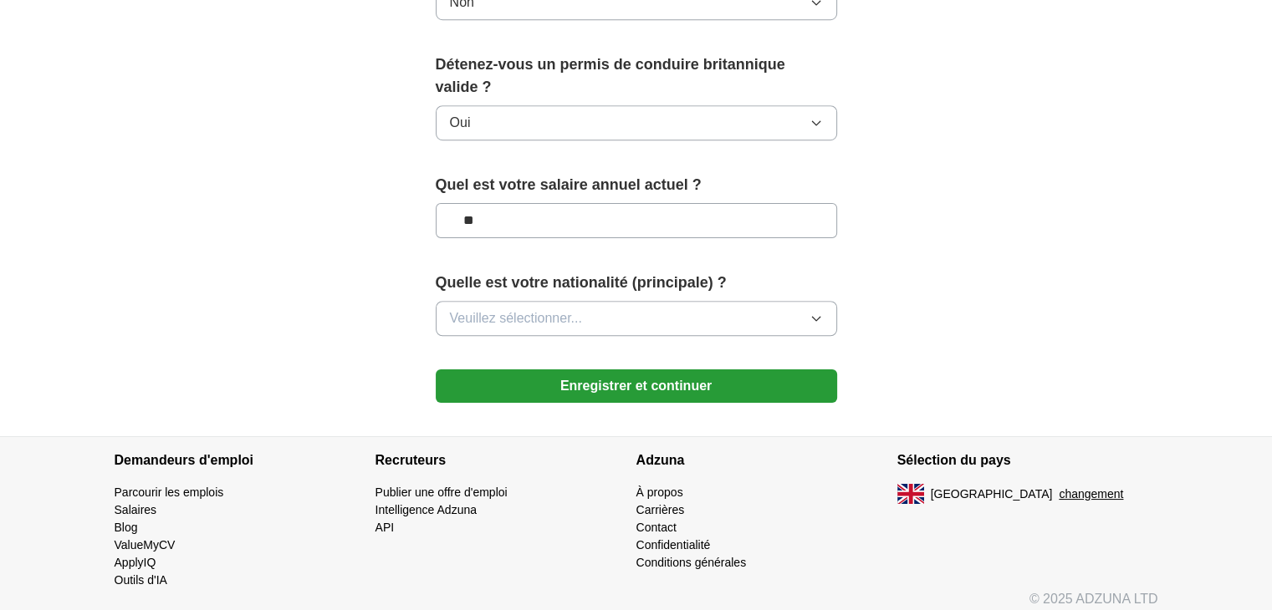
scroll to position [1165, 0]
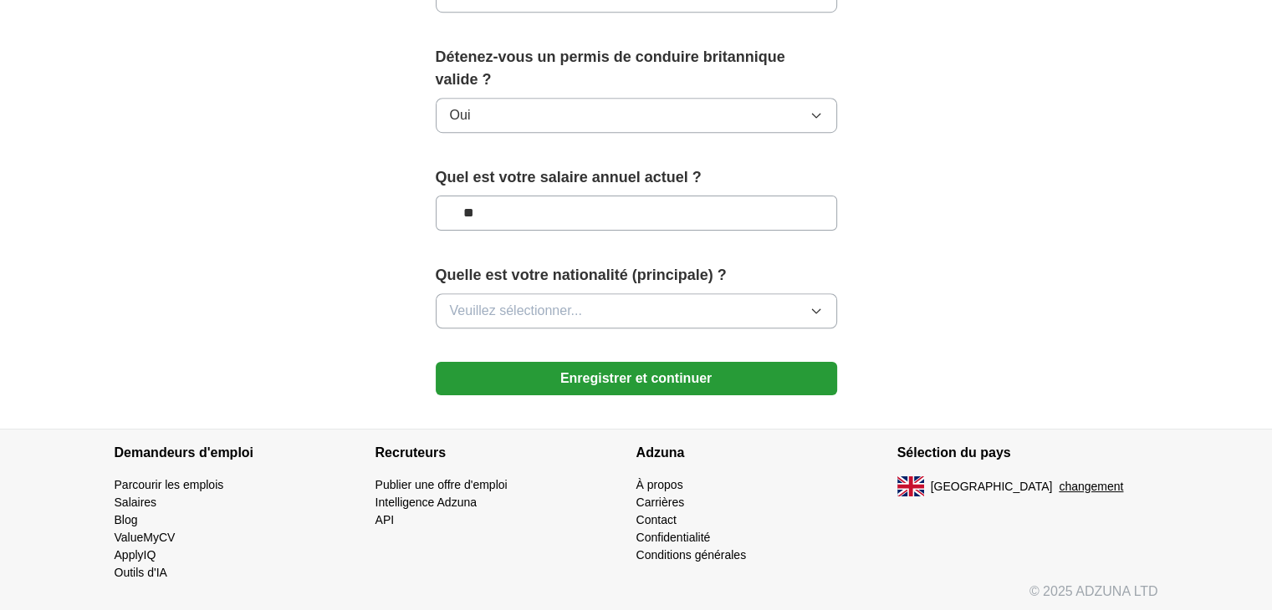
click at [824, 307] on button "Veuillez sélectionner..." at bounding box center [636, 311] width 401 height 35
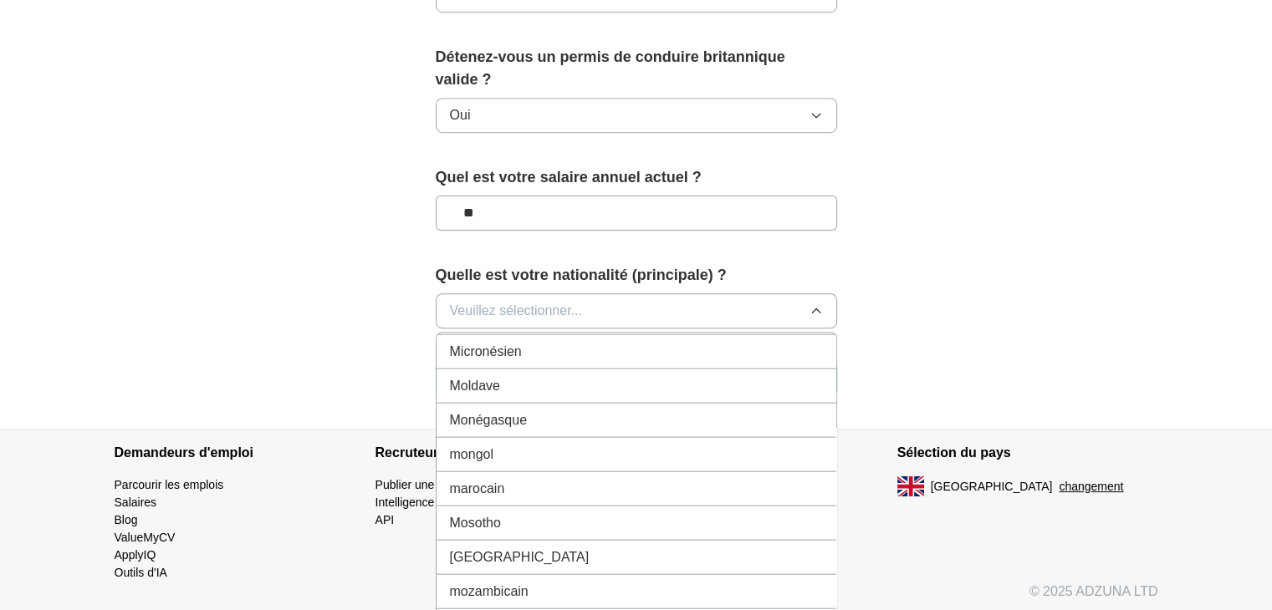
scroll to position [3956, 0]
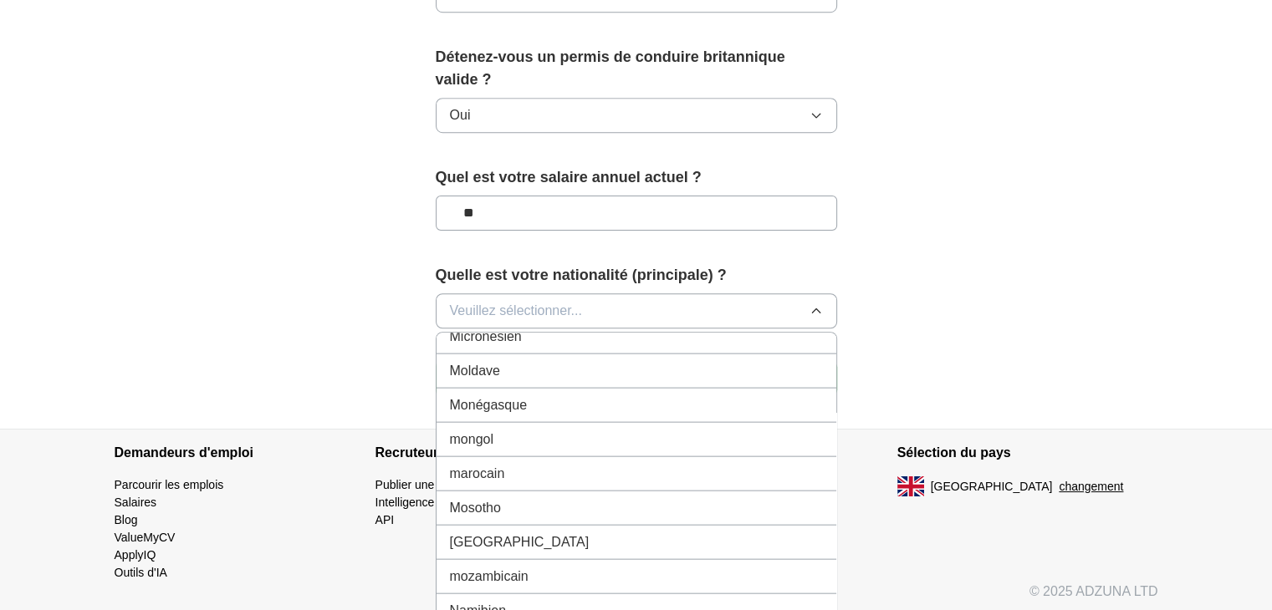
click at [773, 463] on div "marocain" at bounding box center [636, 473] width 373 height 20
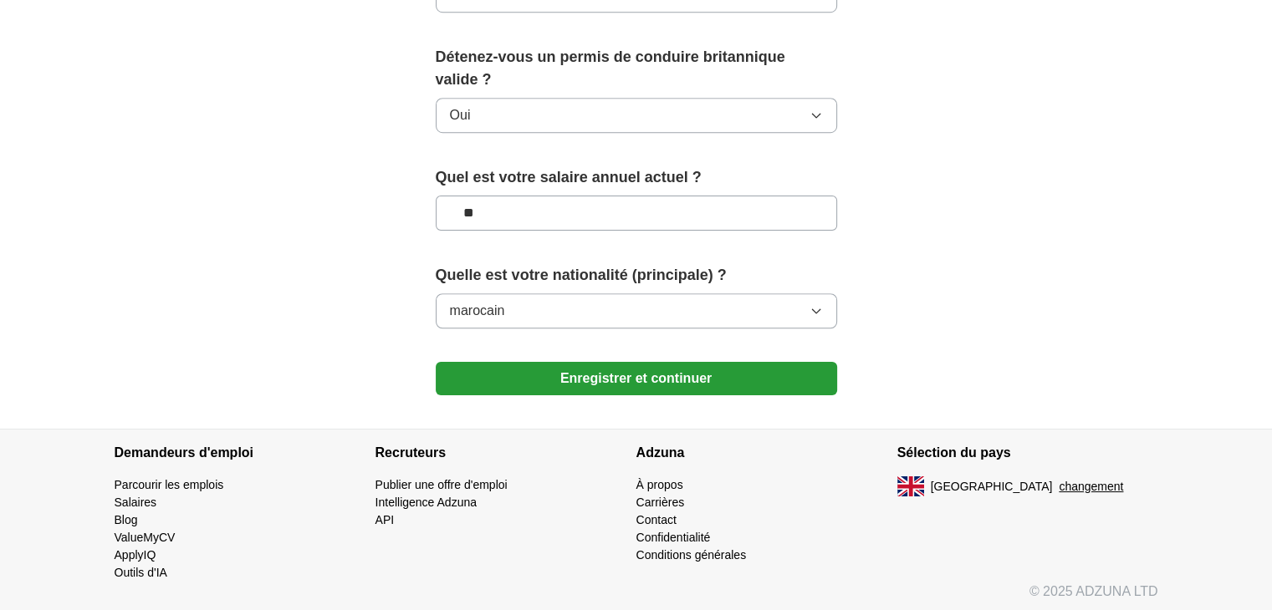
click at [676, 371] on font "Enregistrer et continuer" at bounding box center [635, 378] width 151 height 14
